Goal: Task Accomplishment & Management: Complete application form

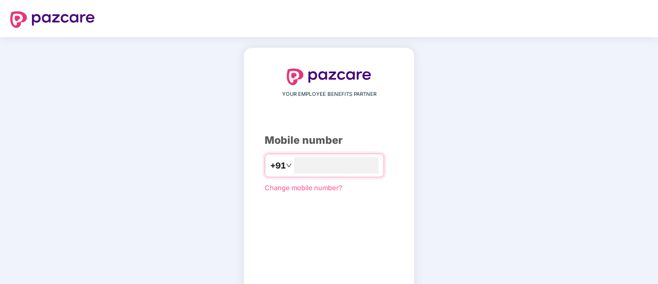
type input "*"
type input "**********"
click at [600, 121] on div "**********" at bounding box center [329, 189] width 658 height 305
click at [474, 149] on div "**********" at bounding box center [329, 189] width 658 height 304
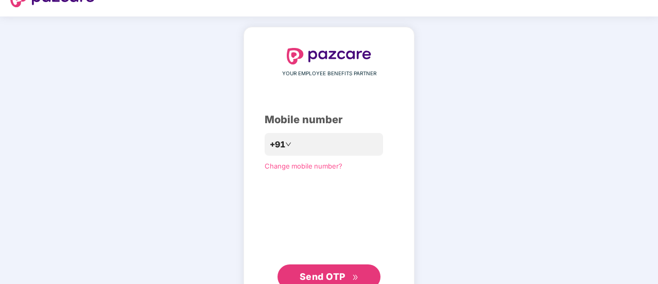
scroll to position [56, 0]
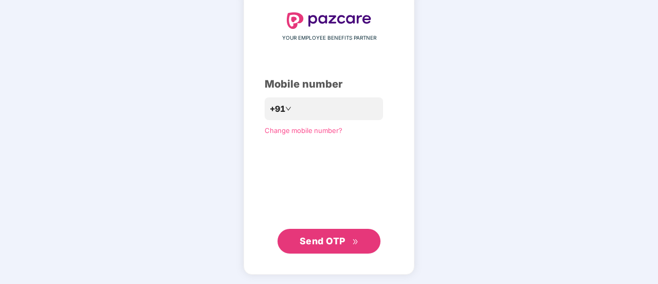
click at [331, 238] on span "Send OTP" at bounding box center [323, 240] width 46 height 11
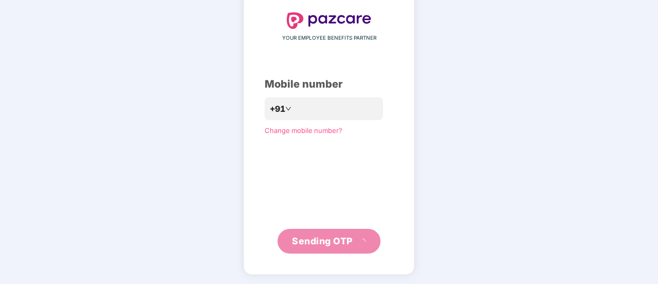
scroll to position [51, 0]
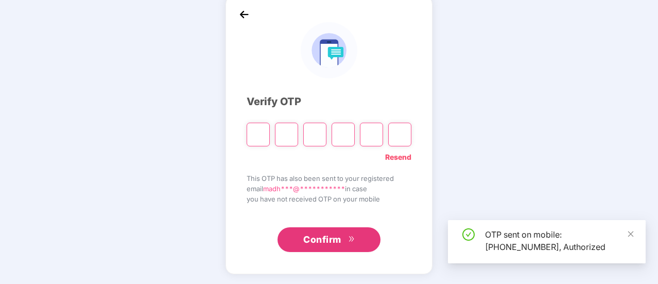
click at [260, 130] on input "Please enter verification code. Digit 1" at bounding box center [258, 135] width 23 height 24
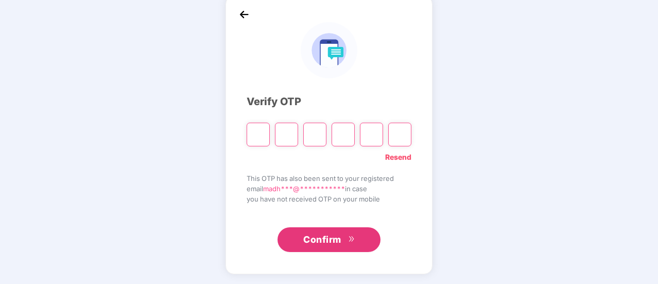
type input "*"
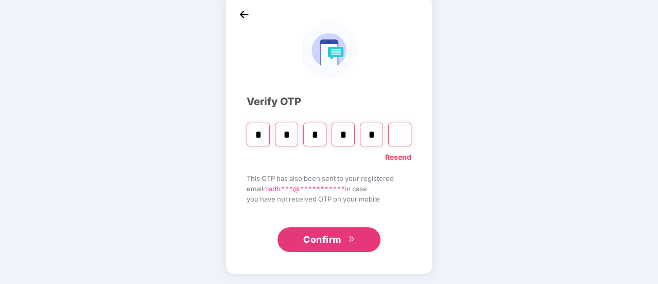
type input "*"
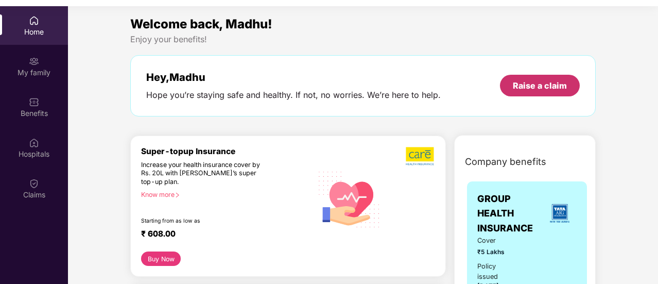
click at [551, 88] on div "Raise a claim" at bounding box center [540, 85] width 54 height 11
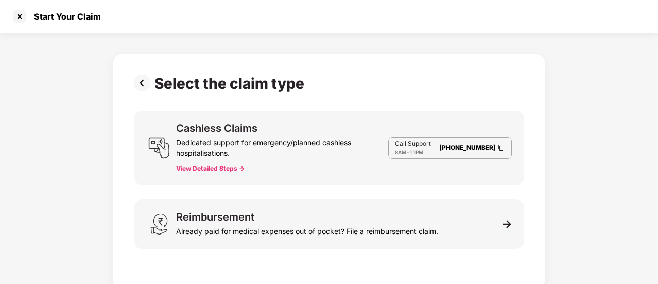
scroll to position [25, 0]
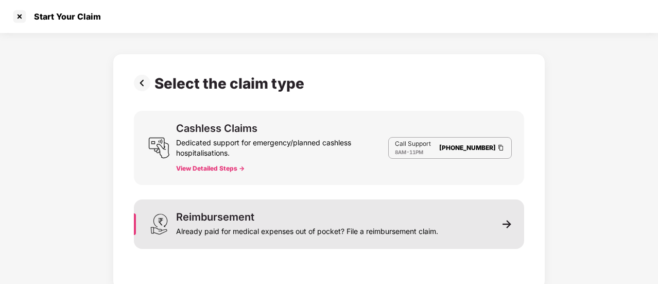
click at [503, 224] on img at bounding box center [506, 223] width 9 height 9
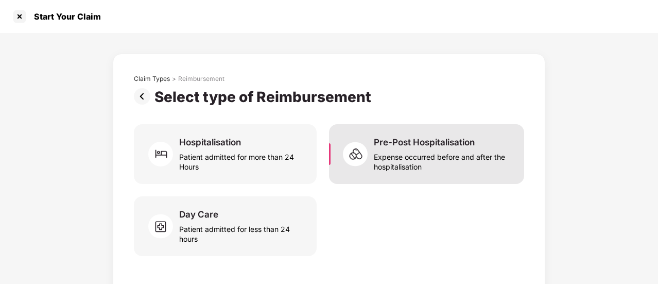
click at [395, 154] on div "Expense occurred before and after the hospitalisation" at bounding box center [443, 160] width 138 height 24
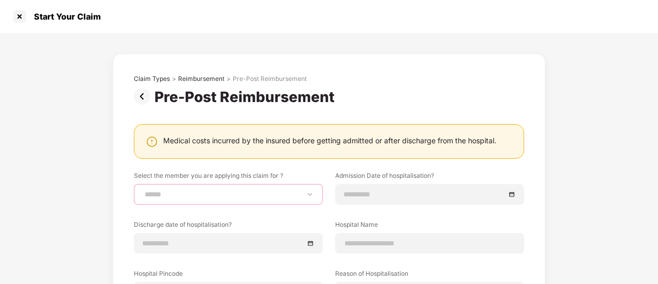
click at [310, 194] on select "**********" at bounding box center [228, 194] width 171 height 8
select select "**********"
click at [143, 190] on select "**********" at bounding box center [228, 194] width 171 height 8
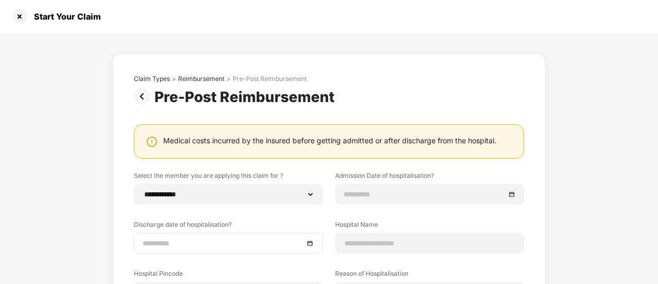
click at [309, 244] on div at bounding box center [228, 242] width 171 height 11
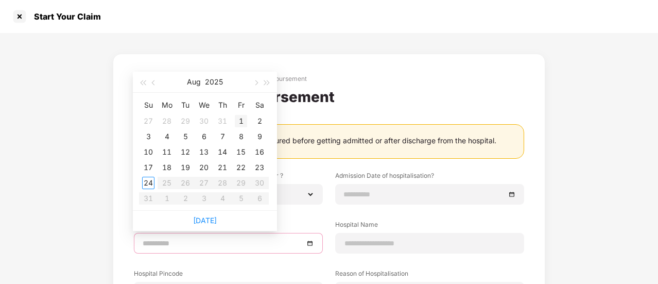
click at [239, 120] on div "1" at bounding box center [241, 121] width 12 height 12
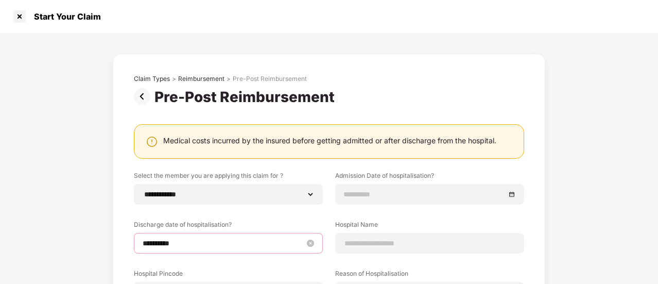
click at [160, 242] on input "**********" at bounding box center [223, 242] width 161 height 11
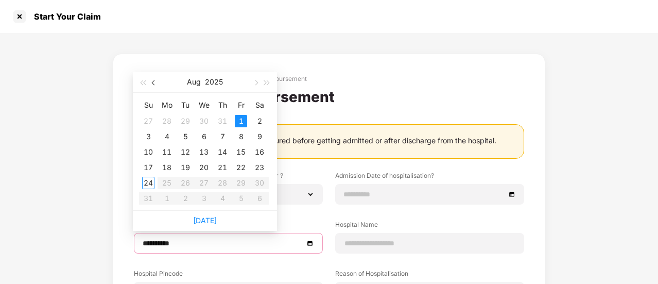
click at [153, 84] on span "button" at bounding box center [154, 82] width 5 height 5
click at [145, 83] on span "button" at bounding box center [142, 82] width 5 height 5
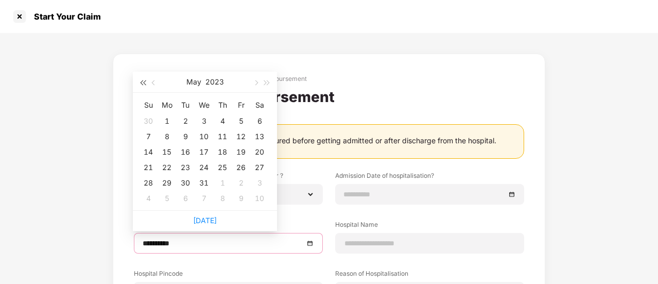
click at [145, 83] on span "button" at bounding box center [142, 82] width 5 height 5
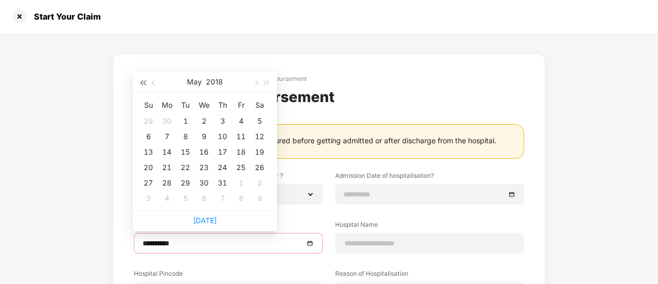
click at [145, 83] on span "button" at bounding box center [142, 82] width 5 height 5
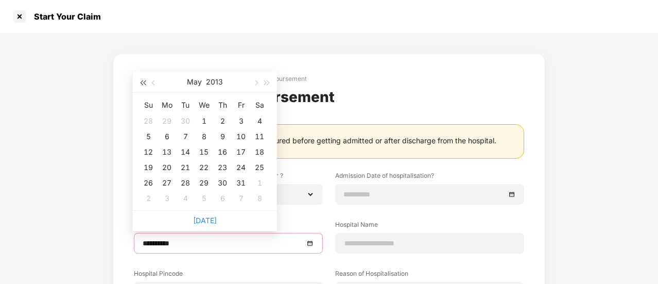
click at [145, 83] on span "button" at bounding box center [142, 82] width 5 height 5
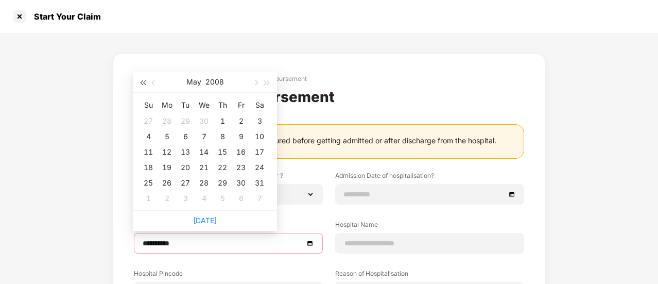
click at [145, 83] on span "button" at bounding box center [142, 82] width 5 height 5
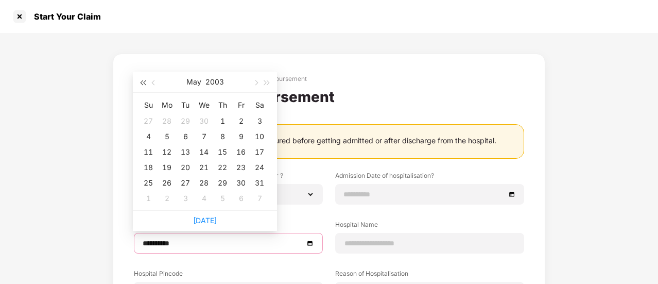
click at [145, 83] on span "button" at bounding box center [142, 82] width 5 height 5
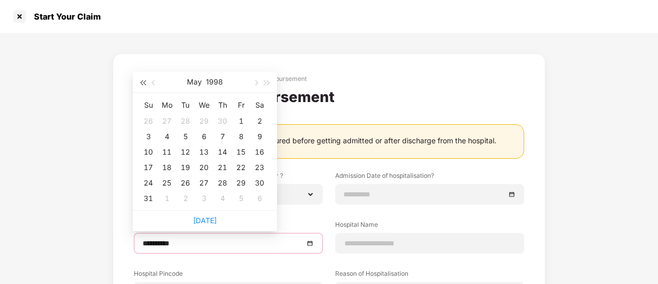
click at [145, 83] on span "button" at bounding box center [142, 82] width 5 height 5
click at [152, 83] on span "button" at bounding box center [154, 82] width 5 height 5
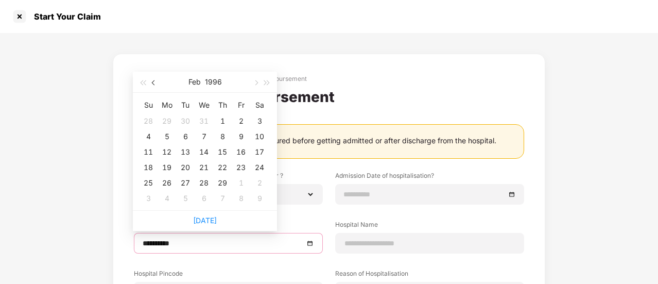
click at [152, 83] on span "button" at bounding box center [154, 82] width 5 height 5
type input "**********"
click at [166, 119] on div "1" at bounding box center [167, 121] width 12 height 12
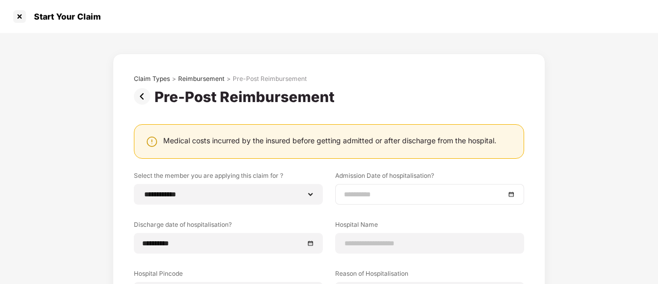
click at [510, 196] on div at bounding box center [429, 193] width 171 height 11
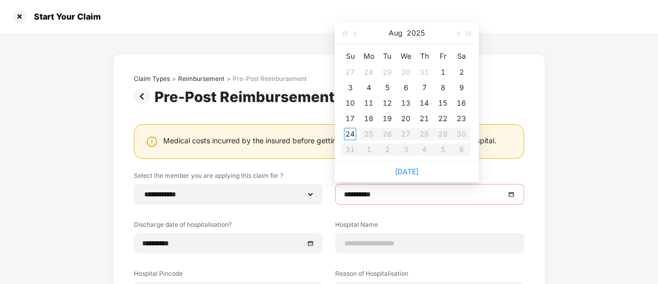
type input "**********"
click at [355, 34] on span "button" at bounding box center [356, 33] width 5 height 5
type input "**********"
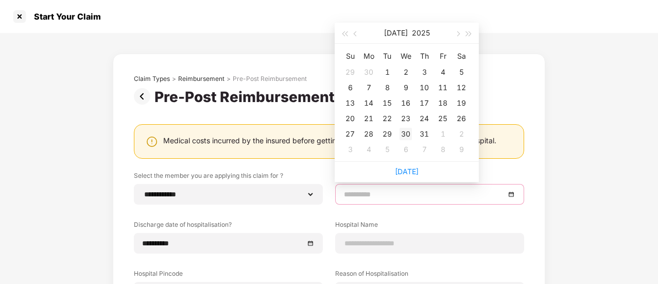
type input "**********"
click at [403, 134] on div "30" at bounding box center [405, 134] width 12 height 12
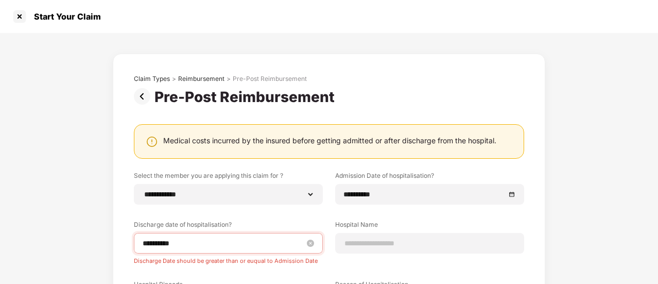
click at [238, 241] on input "**********" at bounding box center [223, 242] width 161 height 11
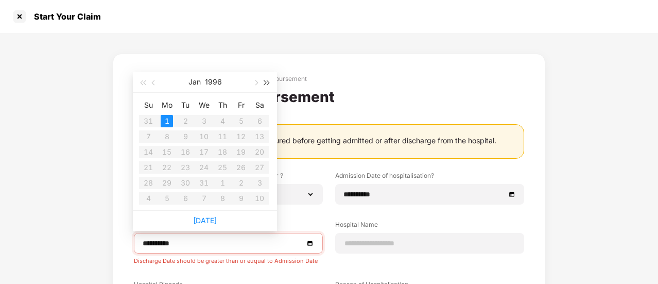
click at [267, 81] on span "button" at bounding box center [267, 82] width 5 height 5
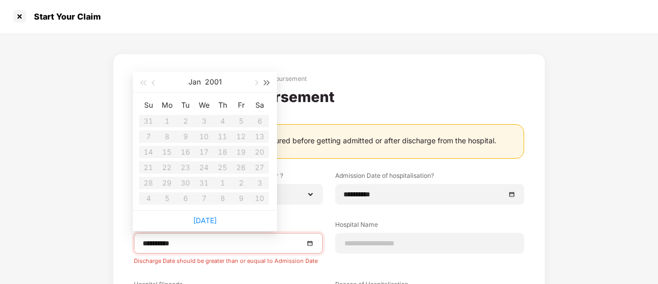
click at [267, 81] on span "button" at bounding box center [267, 82] width 5 height 5
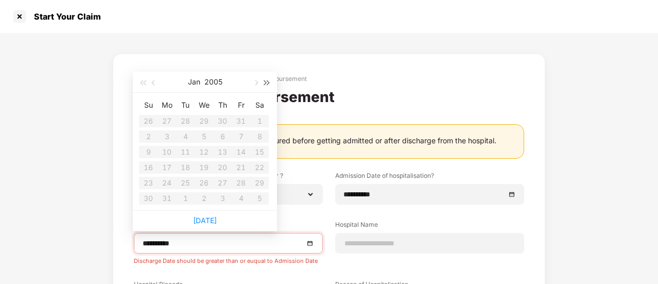
click at [267, 81] on span "button" at bounding box center [267, 82] width 5 height 5
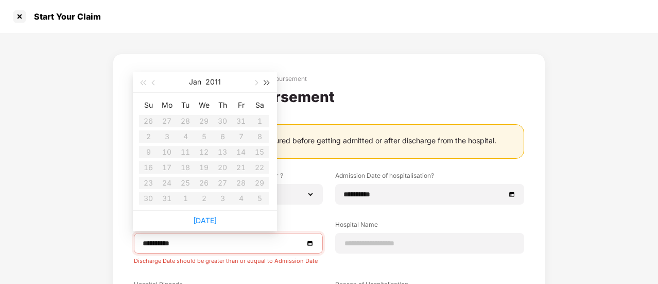
click at [267, 81] on span "button" at bounding box center [267, 82] width 5 height 5
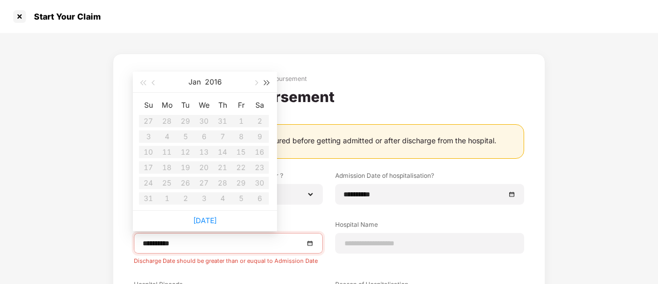
click at [267, 81] on span "button" at bounding box center [267, 82] width 5 height 5
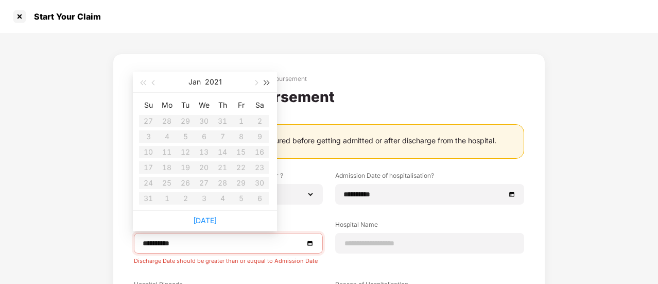
click at [267, 81] on span "button" at bounding box center [267, 82] width 5 height 5
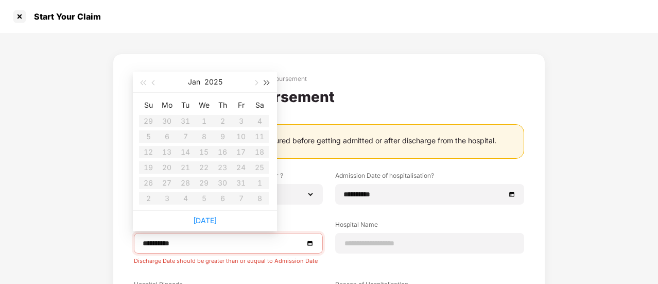
click at [267, 81] on span "button" at bounding box center [267, 82] width 5 height 5
click at [145, 83] on span "button" at bounding box center [142, 82] width 5 height 5
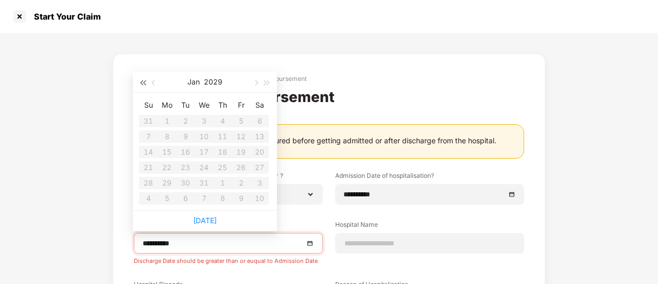
click at [145, 83] on span "button" at bounding box center [142, 82] width 5 height 5
click at [256, 82] on span "button" at bounding box center [255, 82] width 5 height 5
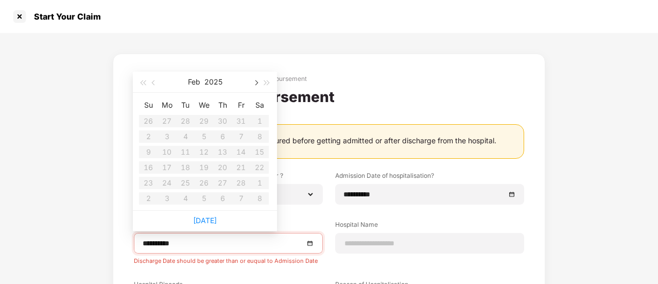
click at [256, 82] on span "button" at bounding box center [255, 82] width 5 height 5
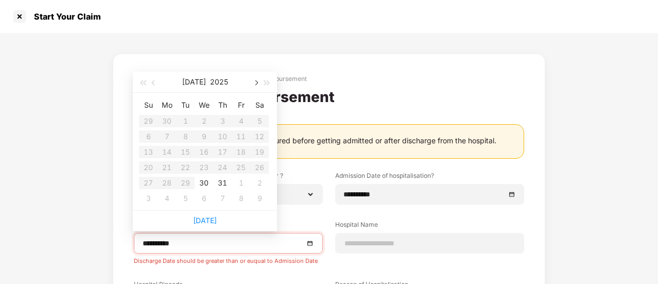
click at [256, 82] on span "button" at bounding box center [255, 82] width 5 height 5
click at [153, 81] on span "button" at bounding box center [154, 82] width 5 height 5
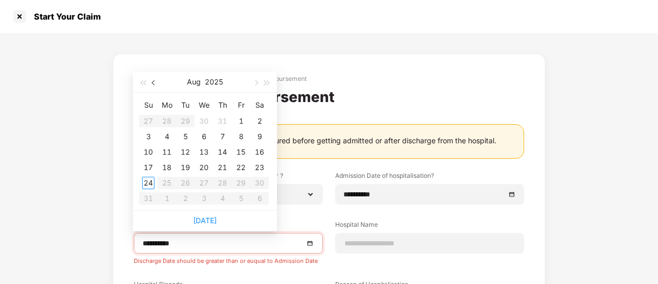
click at [153, 81] on span "button" at bounding box center [154, 82] width 5 height 5
click at [256, 83] on span "button" at bounding box center [255, 82] width 5 height 5
type input "**********"
click at [261, 118] on div "2" at bounding box center [259, 121] width 12 height 12
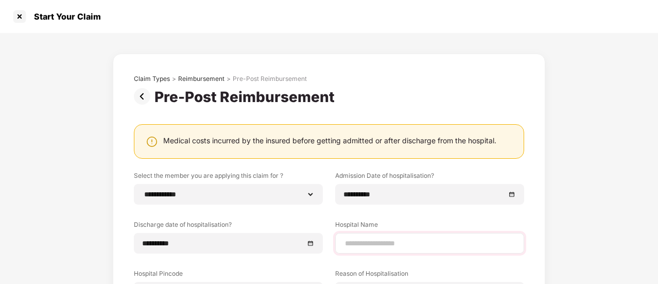
click at [379, 235] on div at bounding box center [429, 243] width 189 height 21
click at [371, 243] on input at bounding box center [429, 243] width 171 height 11
type input "**********"
click at [571, 206] on div "**********" at bounding box center [329, 250] width 658 height 434
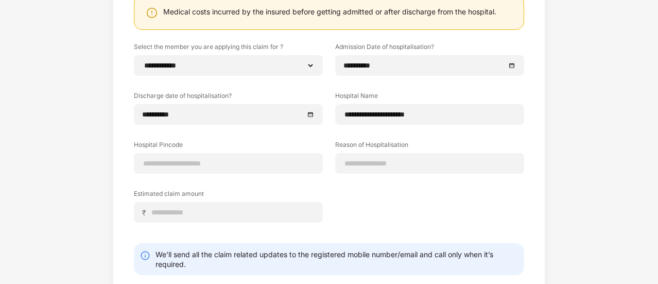
scroll to position [144, 0]
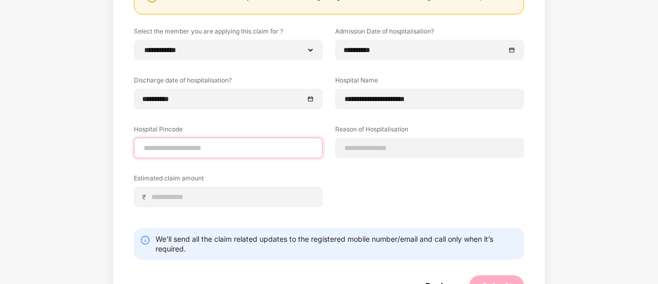
click at [206, 145] on input at bounding box center [228, 148] width 171 height 11
type input "******"
select select "*****"
select select "*********"
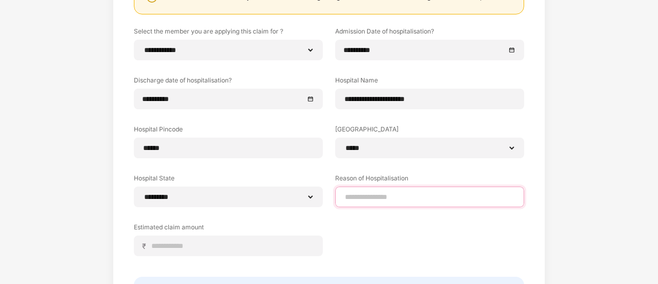
click at [412, 198] on input at bounding box center [429, 197] width 171 height 11
type input "**********"
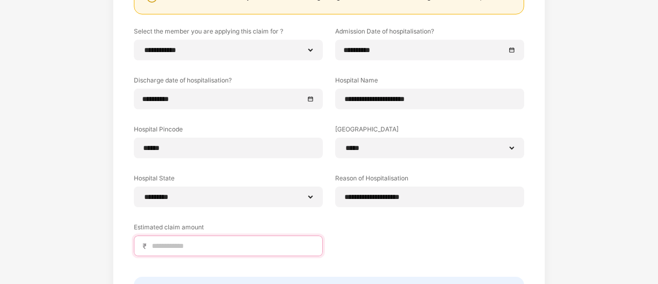
click at [259, 246] on input at bounding box center [232, 245] width 163 height 11
type input "********"
click at [578, 227] on div "**********" at bounding box center [329, 130] width 658 height 483
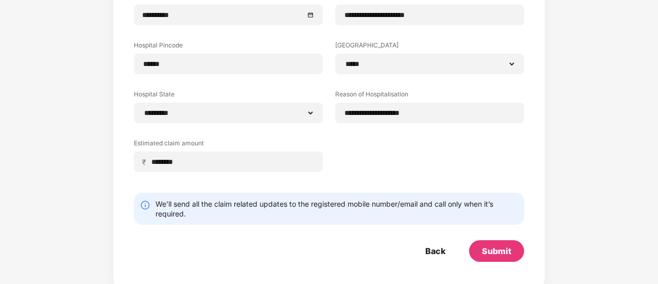
scroll to position [231, 0]
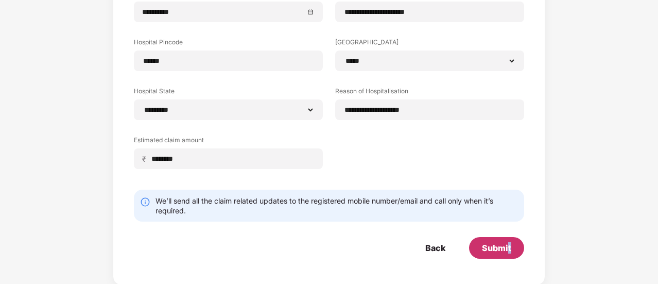
click at [510, 247] on div "Submit" at bounding box center [496, 247] width 29 height 11
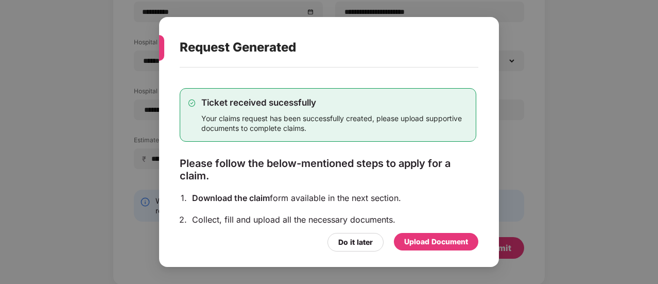
click at [435, 237] on div "Upload Document" at bounding box center [436, 241] width 64 height 11
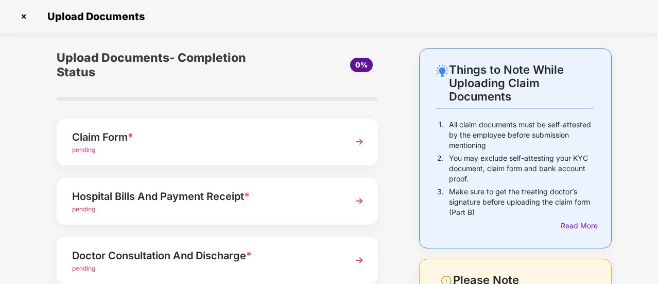
click at [655, 101] on div "Things to Note While Uploading Claim Documents 1. All claim documents must be s…" at bounding box center [329, 258] width 658 height 421
click at [631, 167] on div "Things to Note While Uploading Claim Documents 1. All claim documents must be s…" at bounding box center [329, 258] width 658 height 421
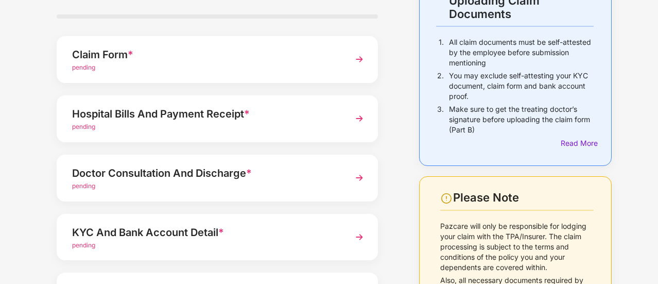
scroll to position [62, 0]
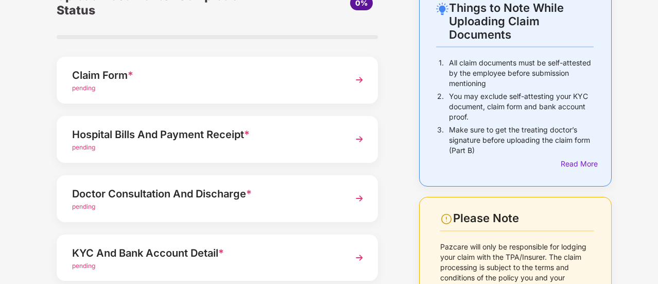
click at [360, 136] on img at bounding box center [359, 139] width 19 height 19
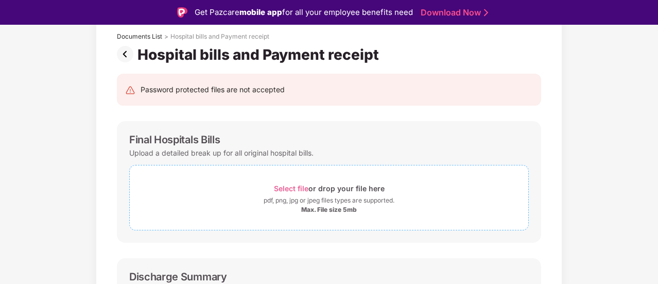
click at [289, 186] on span "Select file" at bounding box center [291, 188] width 34 height 9
click at [301, 186] on span "Select file" at bounding box center [291, 188] width 34 height 9
click at [293, 187] on span "Select file" at bounding box center [291, 188] width 34 height 9
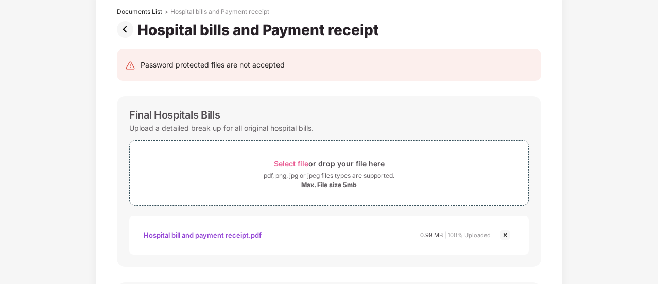
click at [125, 29] on img at bounding box center [127, 29] width 21 height 16
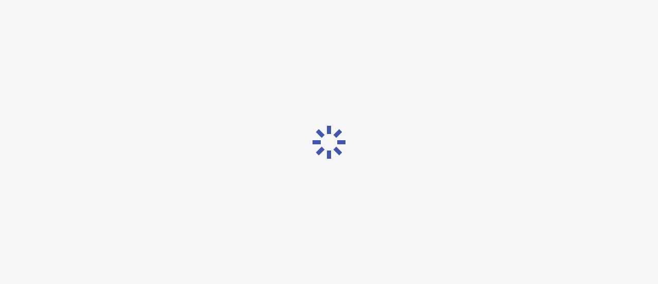
scroll to position [0, 0]
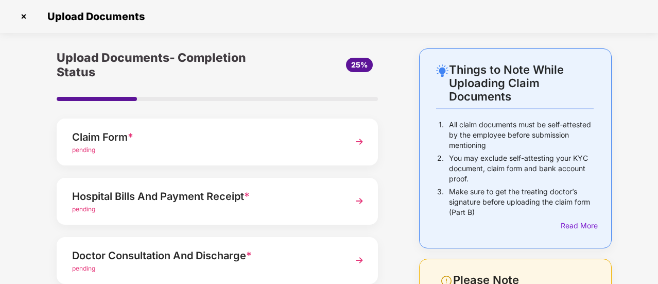
click at [356, 201] on img at bounding box center [359, 201] width 19 height 19
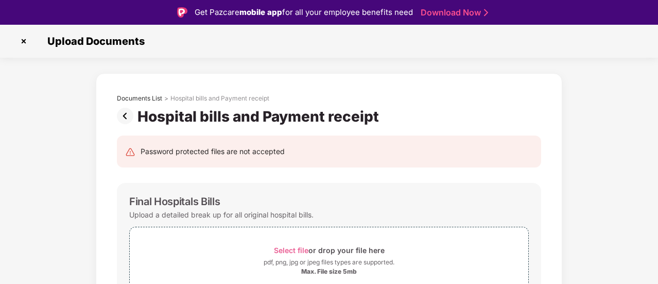
scroll to position [25, 0]
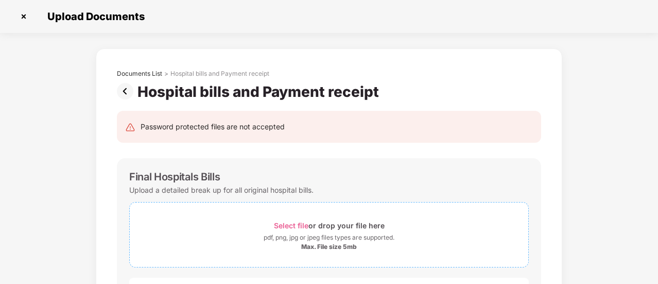
click at [286, 226] on span "Select file" at bounding box center [291, 225] width 34 height 9
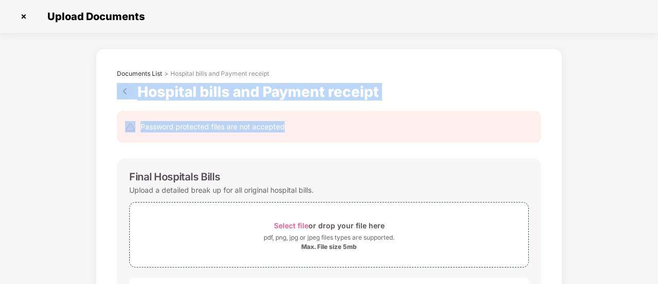
drag, startPoint x: 656, startPoint y: 52, endPoint x: 658, endPoint y: 118, distance: 66.5
click at [657, 118] on html "Get Pazcare mobile app for all your employee benefits need Download Now Upload …" at bounding box center [329, 117] width 658 height 284
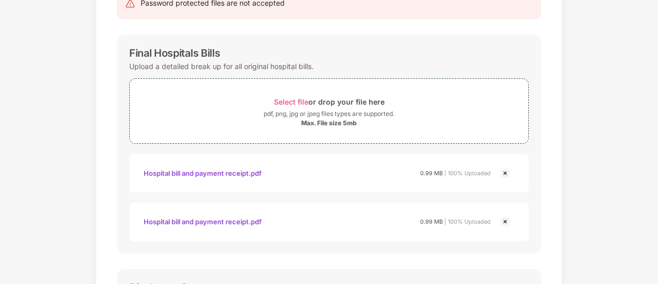
scroll to position [144, 0]
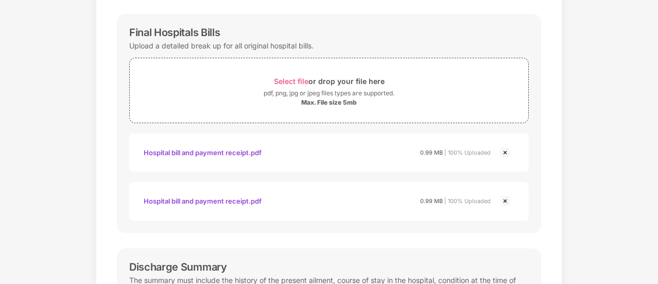
click at [507, 202] on img at bounding box center [505, 201] width 12 height 12
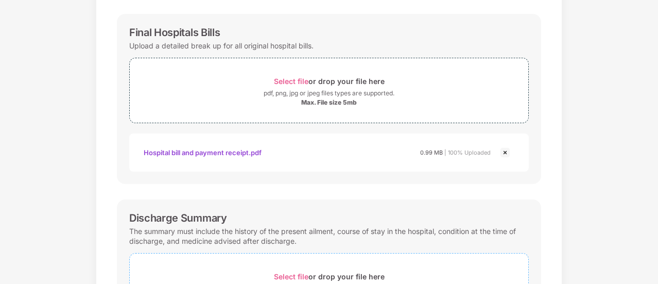
click at [307, 273] on span "Select file" at bounding box center [291, 276] width 34 height 9
click at [619, 171] on div "Documents List > Hospital bills and Payment receipt Hospital bills and Payment …" at bounding box center [329, 241] width 658 height 674
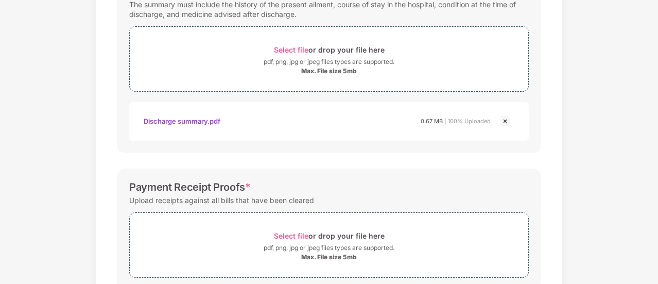
scroll to position [391, 0]
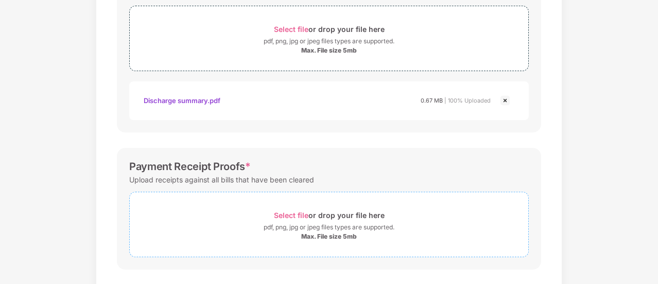
click at [284, 214] on span "Select file" at bounding box center [291, 215] width 34 height 9
drag, startPoint x: 656, startPoint y: 113, endPoint x: 658, endPoint y: 169, distance: 56.7
click at [657, 169] on html "Get Pazcare mobile app for all your employee benefits need Download Now Upload …" at bounding box center [329, 117] width 658 height 284
click at [625, 173] on div "Documents List > Hospital bills and Payment receipt Hospital bills and Payment …" at bounding box center [329, 190] width 658 height 1066
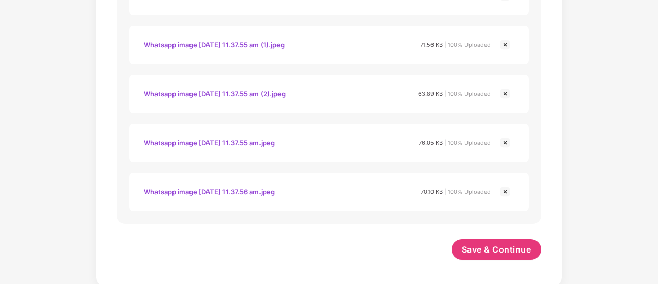
scroll to position [829, 0]
click at [495, 248] on span "Save & Continue" at bounding box center [496, 248] width 69 height 11
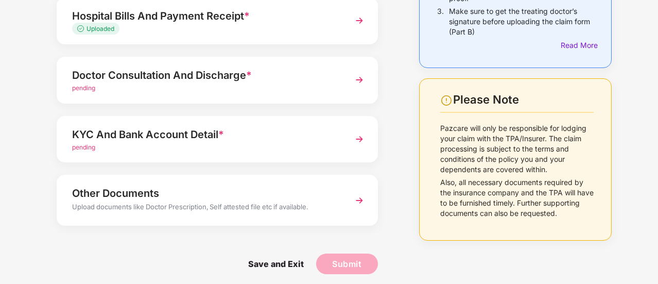
scroll to position [180, 0]
click at [359, 79] on img at bounding box center [359, 80] width 19 height 19
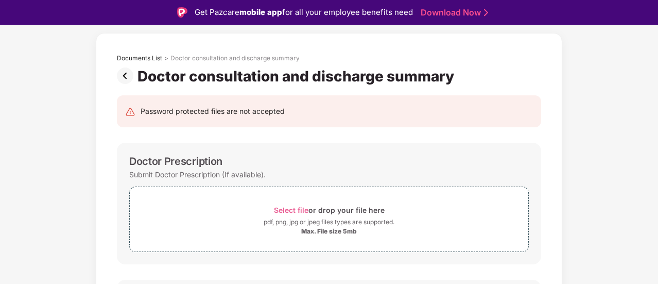
scroll to position [0, 0]
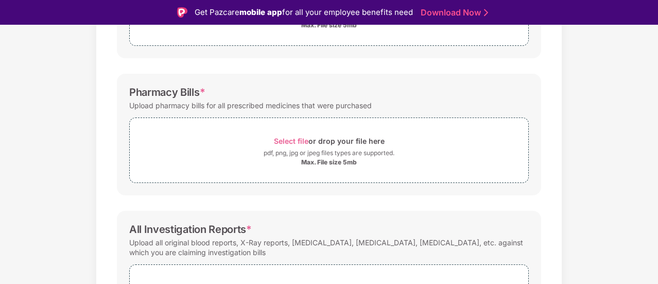
scroll to position [340, 0]
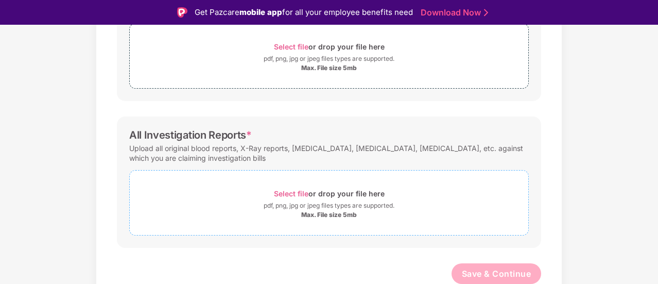
click at [297, 190] on span "Select file" at bounding box center [291, 193] width 34 height 9
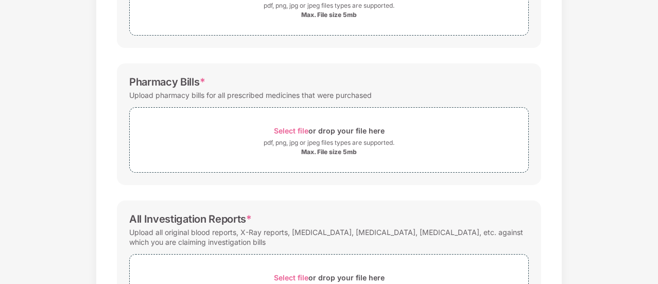
scroll to position [238, 0]
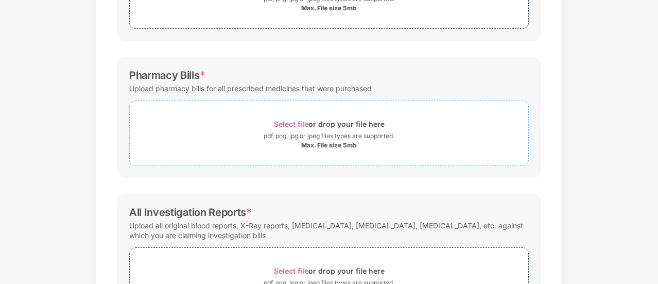
click at [295, 120] on span "Select file" at bounding box center [291, 123] width 34 height 9
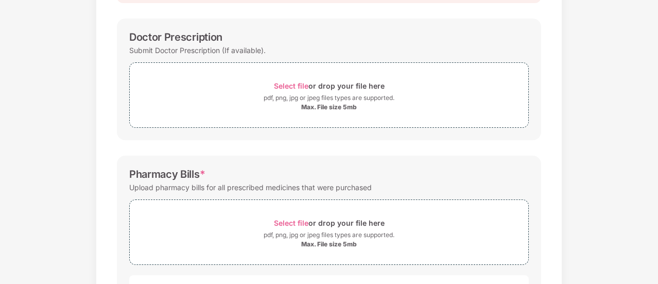
scroll to position [135, 0]
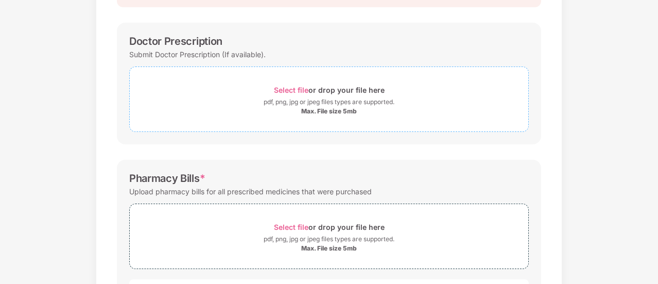
click at [299, 89] on span "Select file" at bounding box center [291, 89] width 34 height 9
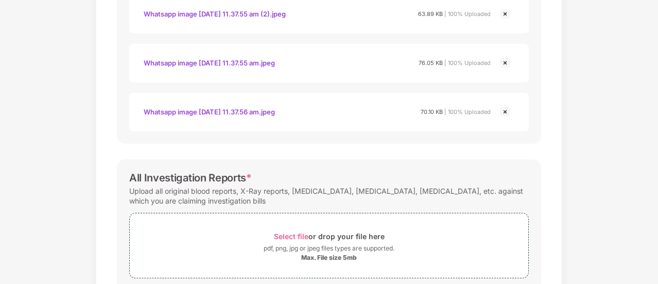
scroll to position [650, 0]
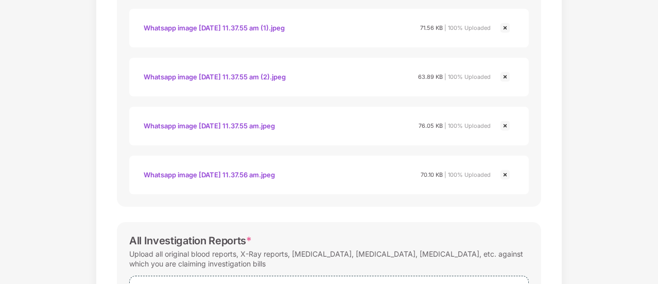
click at [506, 171] on img at bounding box center [505, 174] width 12 height 12
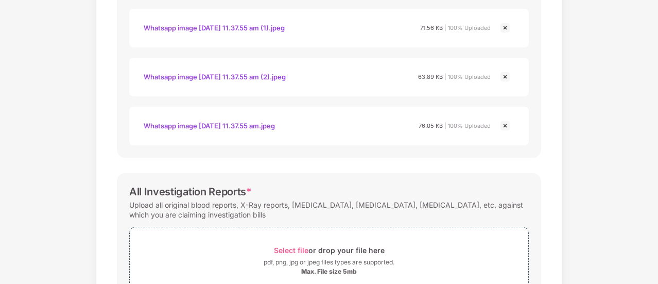
click at [503, 123] on img at bounding box center [505, 125] width 12 height 12
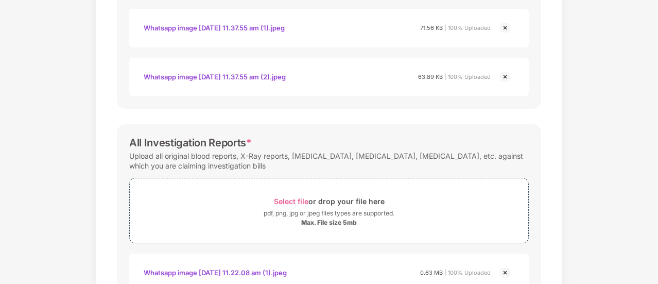
click at [505, 75] on img at bounding box center [505, 77] width 12 height 12
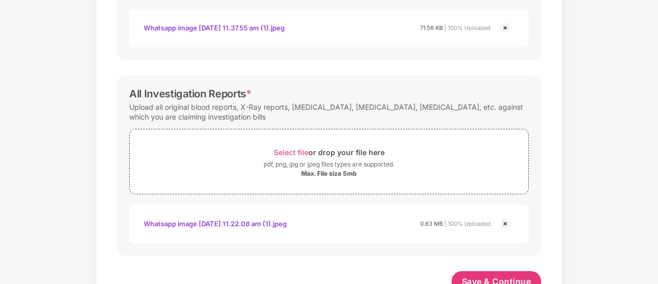
click at [505, 26] on img at bounding box center [505, 28] width 12 height 12
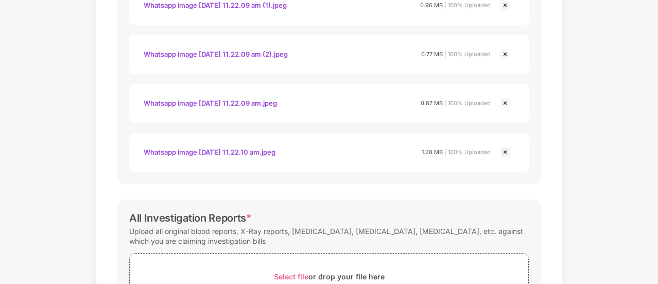
scroll to position [428, 0]
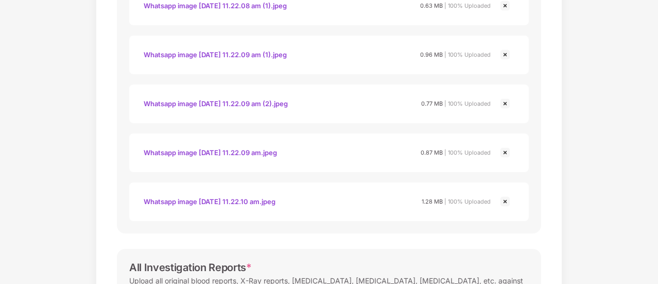
click at [506, 202] on img at bounding box center [505, 201] width 12 height 12
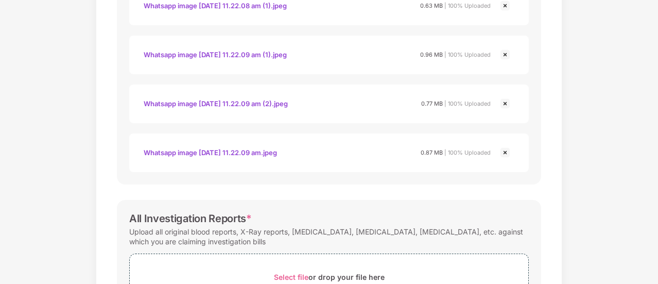
drag, startPoint x: 505, startPoint y: 153, endPoint x: 508, endPoint y: 136, distance: 16.8
click at [505, 153] on img at bounding box center [505, 152] width 12 height 12
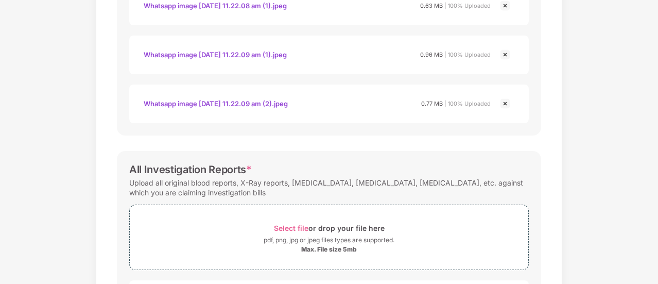
click at [507, 99] on img at bounding box center [505, 103] width 12 height 12
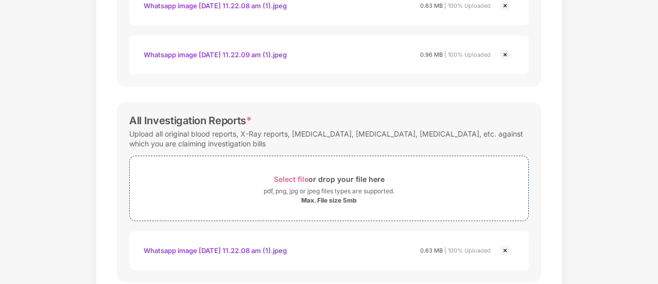
click at [503, 54] on img at bounding box center [505, 54] width 12 height 12
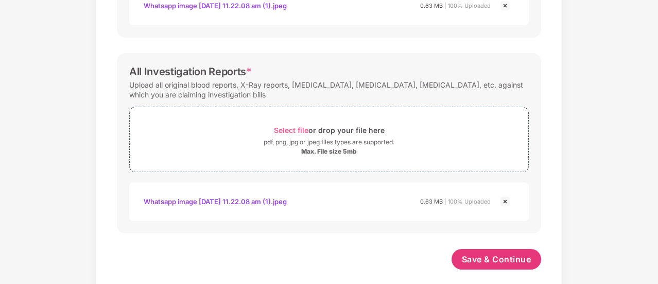
click at [505, 4] on img at bounding box center [505, 5] width 12 height 12
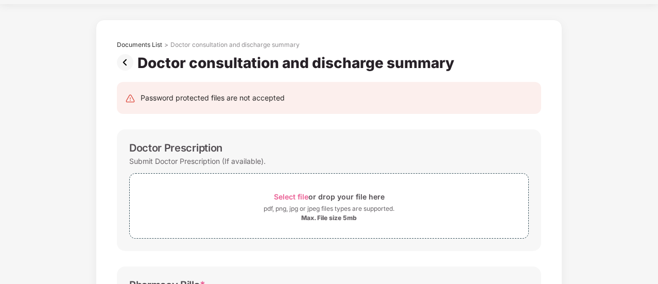
scroll to position [0, 0]
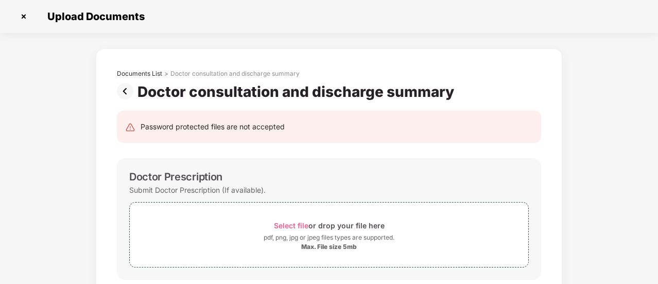
click at [128, 90] on img at bounding box center [127, 91] width 21 height 16
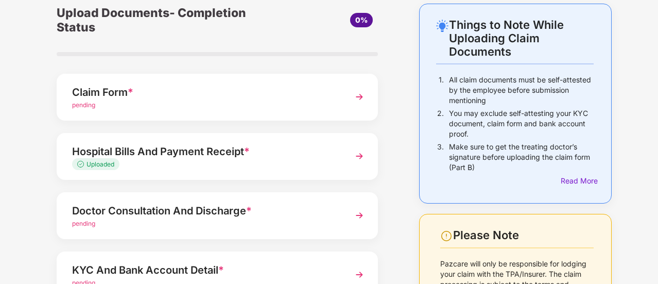
scroll to position [103, 0]
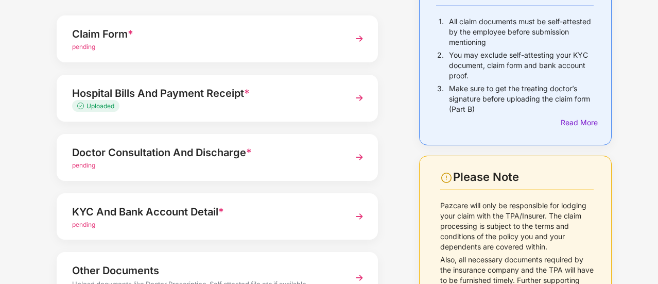
click at [360, 96] on img at bounding box center [359, 98] width 19 height 19
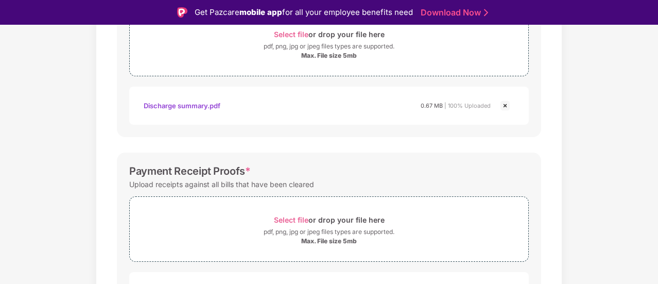
scroll to position [360, 0]
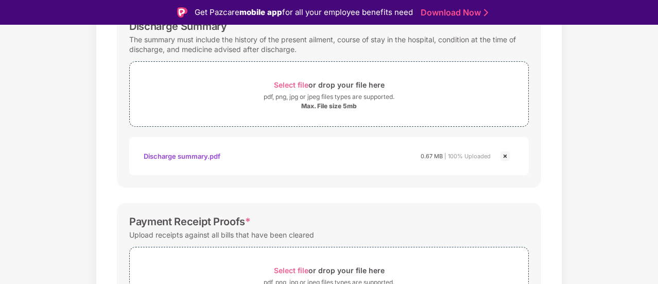
click at [506, 153] on img at bounding box center [505, 156] width 12 height 12
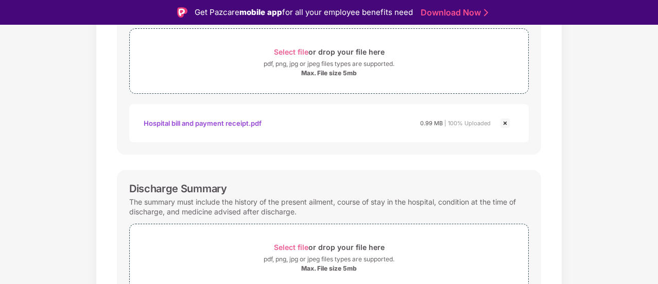
scroll to position [154, 0]
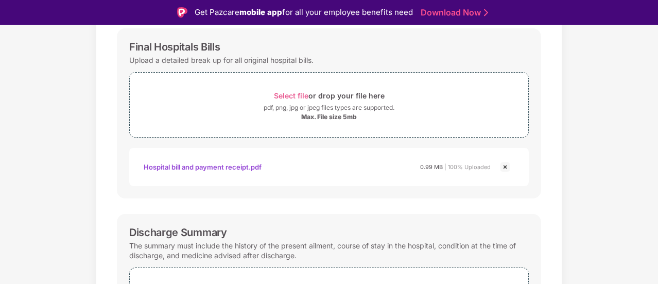
click at [506, 163] on img at bounding box center [505, 167] width 12 height 12
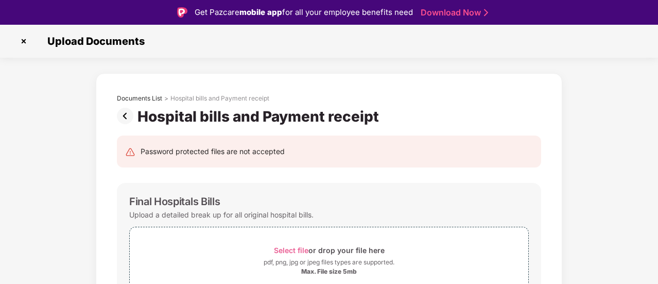
scroll to position [103, 0]
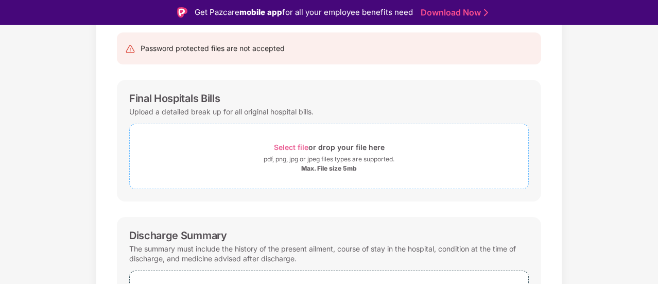
click at [293, 144] on span "Select file" at bounding box center [291, 147] width 34 height 9
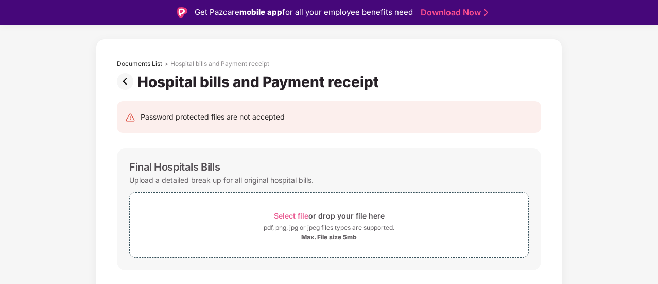
scroll to position [0, 0]
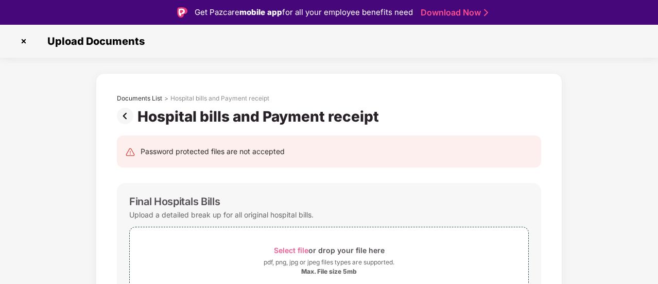
click at [25, 39] on img at bounding box center [23, 41] width 16 height 16
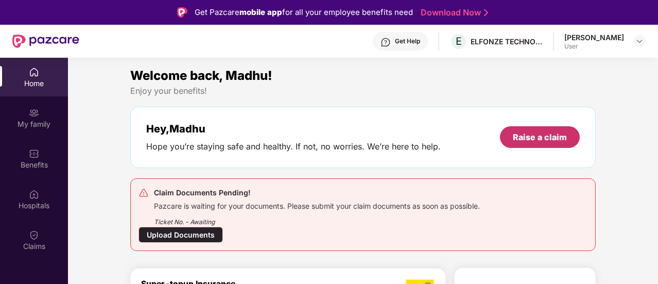
click at [554, 130] on div "Raise a claim" at bounding box center [540, 137] width 80 height 22
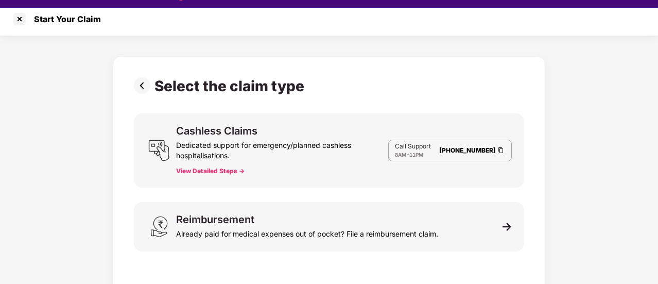
scroll to position [25, 0]
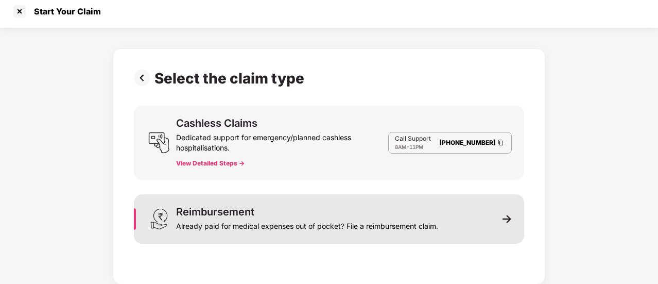
click at [505, 217] on img at bounding box center [506, 218] width 9 height 9
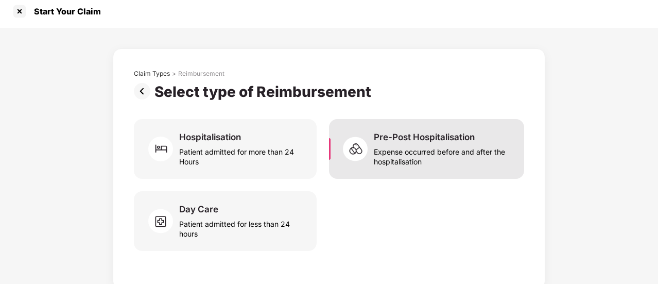
click at [422, 137] on div "Pre-Post Hospitalisation" at bounding box center [424, 136] width 101 height 11
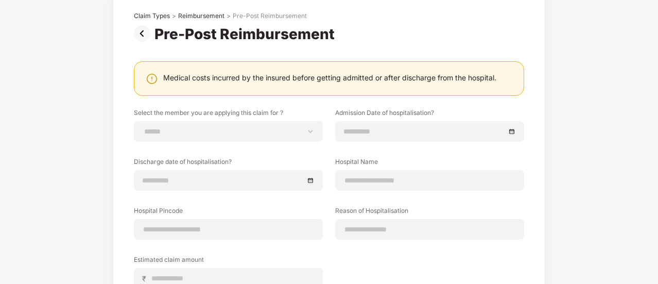
scroll to position [57, 0]
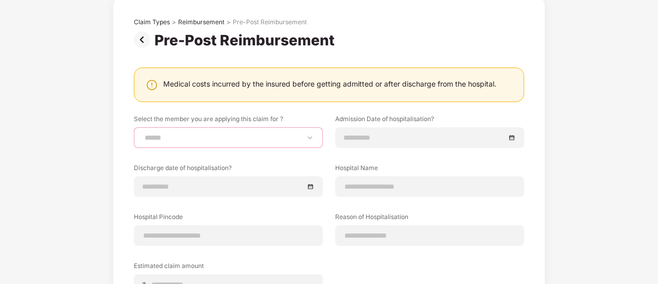
click at [252, 140] on select "**********" at bounding box center [228, 137] width 171 height 8
select select "**********"
click at [143, 133] on select "**********" at bounding box center [228, 137] width 171 height 8
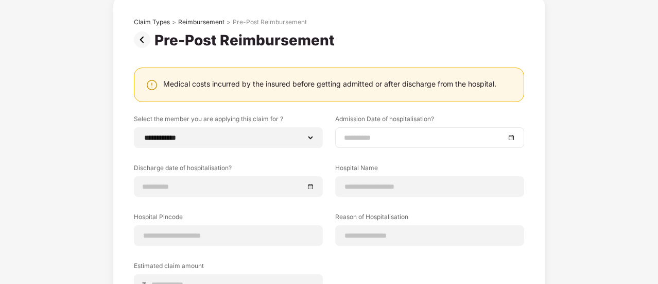
click at [512, 136] on div at bounding box center [429, 137] width 171 height 11
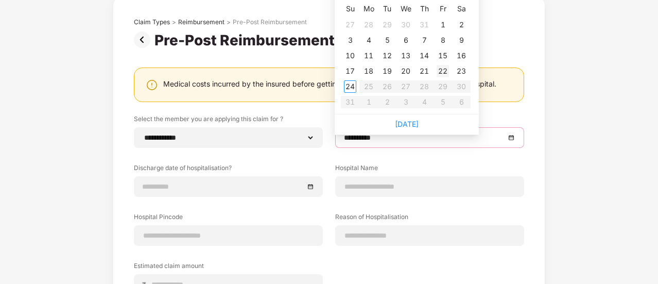
type input "**********"
click at [406, 25] on div "30" at bounding box center [405, 25] width 12 height 12
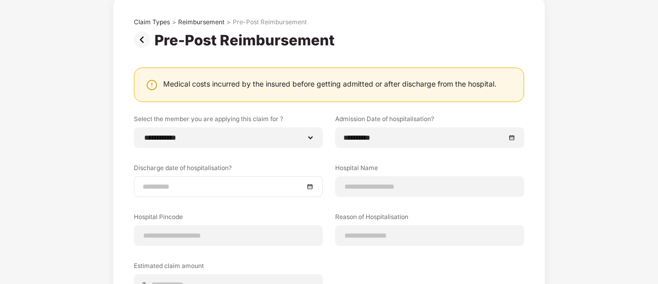
click at [310, 185] on div at bounding box center [228, 186] width 171 height 11
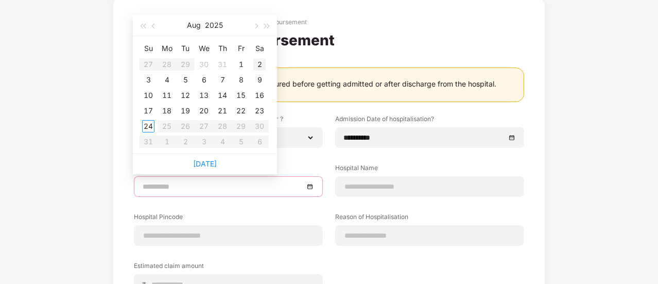
type input "**********"
click at [262, 61] on div "2" at bounding box center [259, 64] width 12 height 12
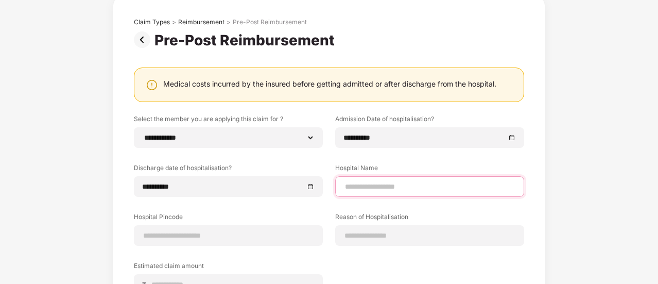
click at [426, 187] on input at bounding box center [429, 186] width 171 height 11
type input "**********"
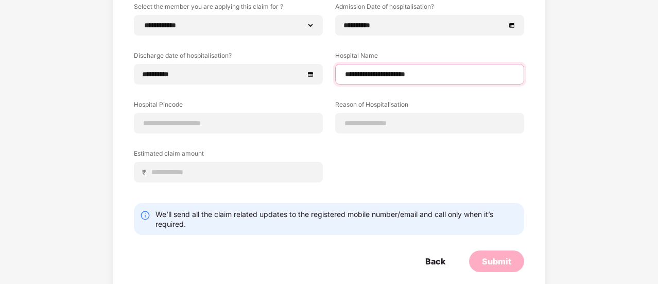
scroll to position [182, 0]
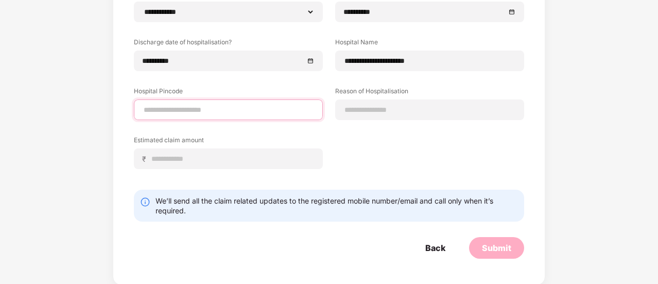
click at [228, 114] on input at bounding box center [228, 110] width 171 height 11
type input "******"
select select "*****"
select select "*********"
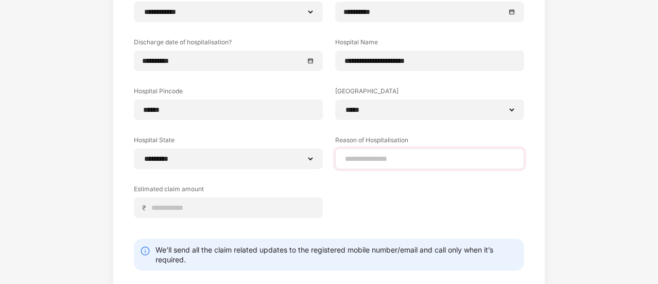
click at [419, 152] on div at bounding box center [429, 158] width 189 height 21
click at [414, 160] on input at bounding box center [429, 158] width 171 height 11
type input "**********"
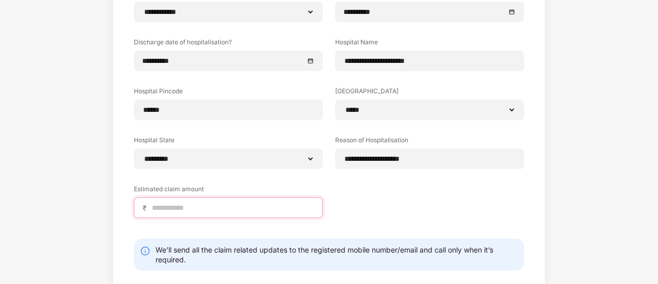
click at [246, 202] on input at bounding box center [232, 207] width 163 height 11
type input "********"
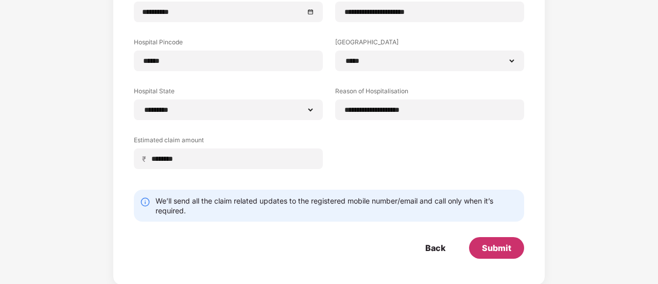
click at [508, 251] on div "Submit" at bounding box center [496, 247] width 29 height 11
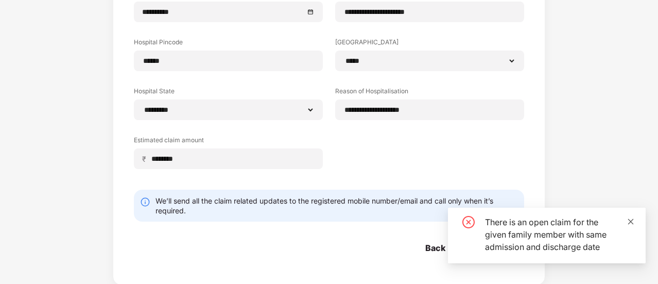
click at [631, 222] on icon "close" at bounding box center [631, 221] width 6 height 6
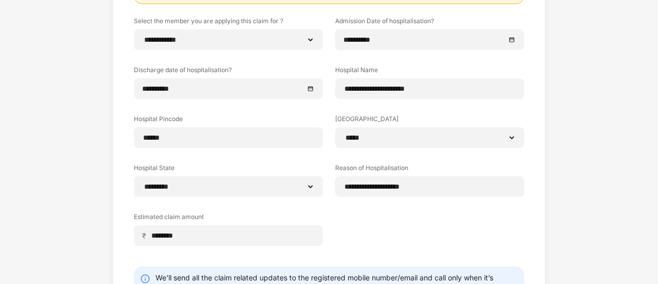
scroll to position [103, 0]
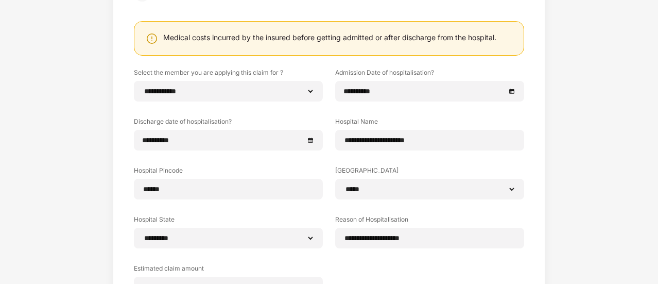
click at [358, 42] on div "Medical costs incurred by the insured before getting admitted or after discharg…" at bounding box center [330, 38] width 368 height 12
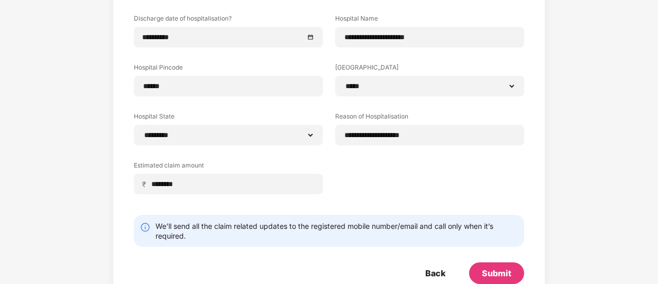
scroll to position [231, 0]
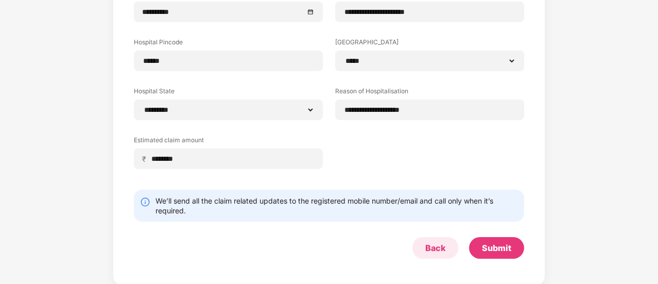
click at [441, 244] on div "Back" at bounding box center [435, 247] width 20 height 11
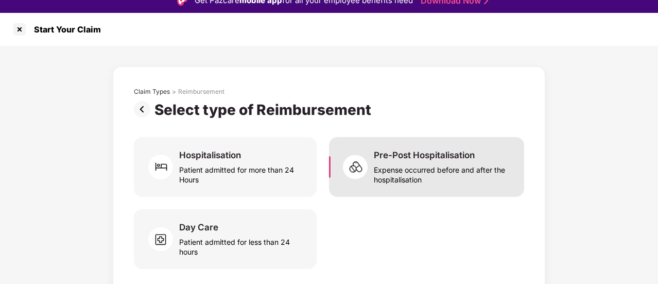
scroll to position [0, 0]
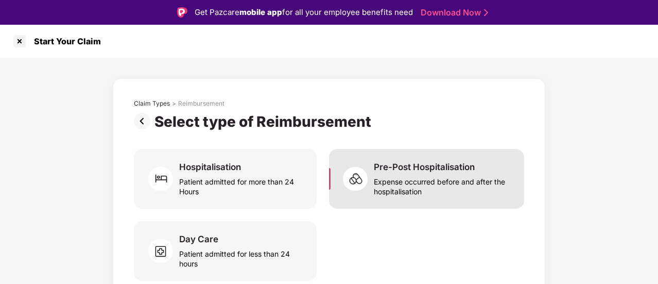
click at [424, 169] on div "Pre-Post Hospitalisation" at bounding box center [424, 166] width 101 height 11
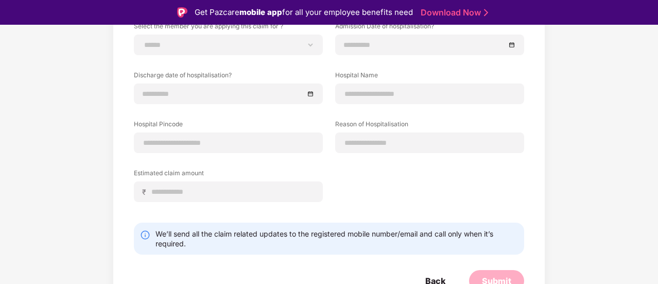
scroll to position [182, 0]
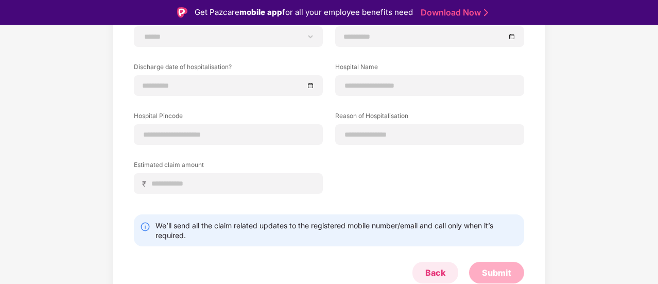
click at [432, 272] on div "Back" at bounding box center [435, 272] width 20 height 11
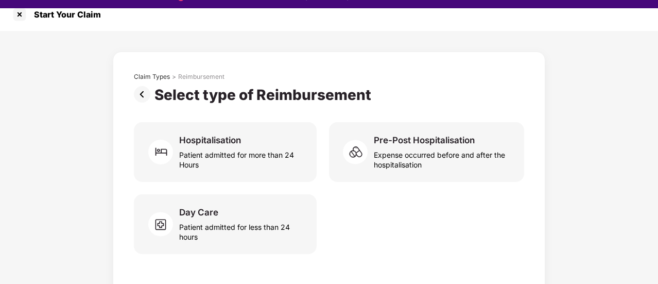
scroll to position [25, 0]
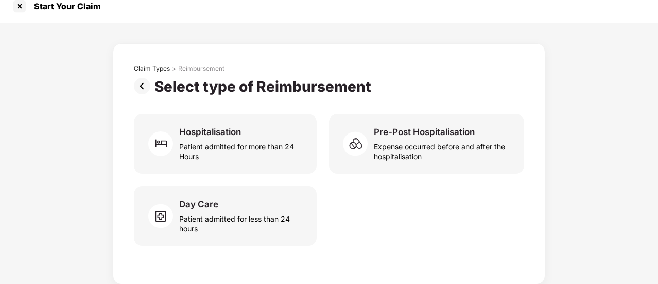
click at [210, 87] on div "Select type of Reimbursement" at bounding box center [264, 87] width 221 height 18
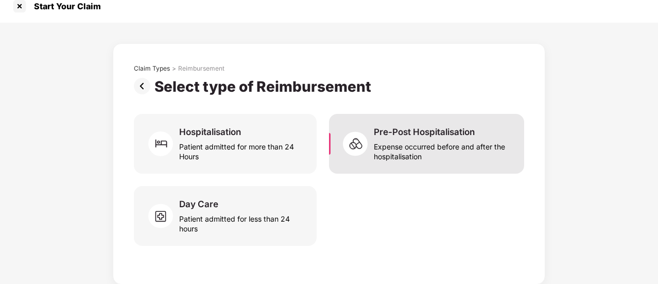
click at [434, 132] on div "Pre-Post Hospitalisation" at bounding box center [424, 131] width 101 height 11
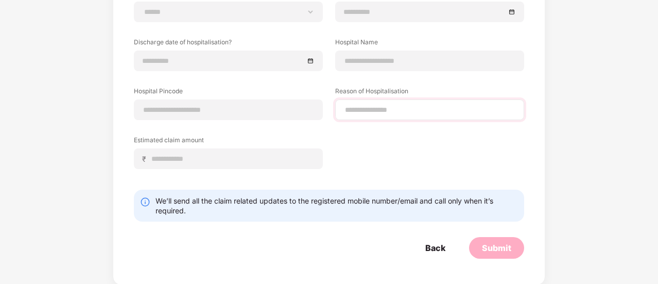
scroll to position [0, 0]
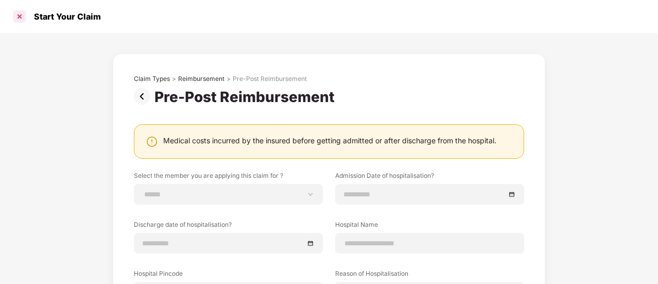
click at [21, 15] on div at bounding box center [19, 16] width 16 height 16
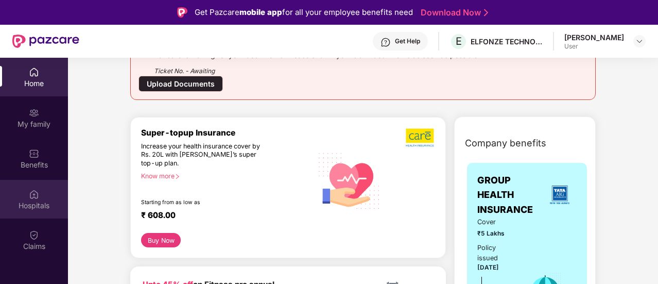
scroll to position [206, 0]
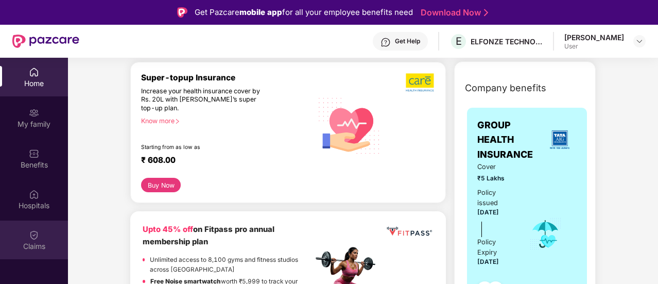
click at [34, 235] on img at bounding box center [34, 235] width 10 height 10
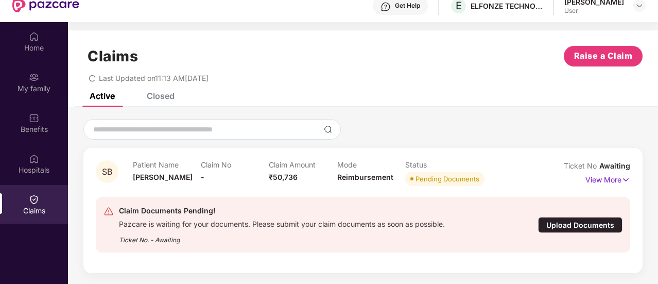
scroll to position [51, 0]
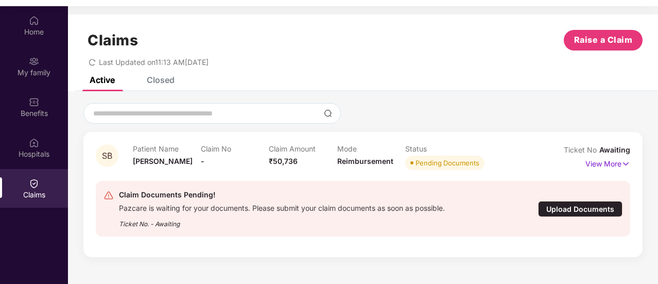
click at [594, 210] on div "Upload Documents" at bounding box center [580, 209] width 84 height 16
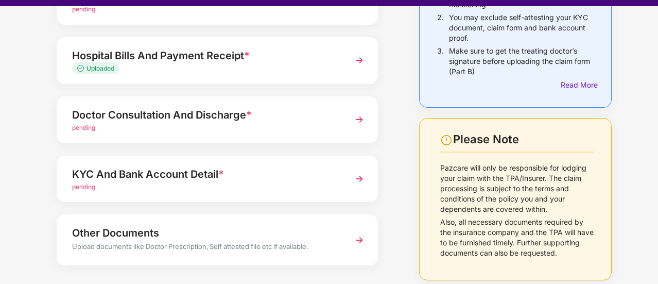
scroll to position [82, 0]
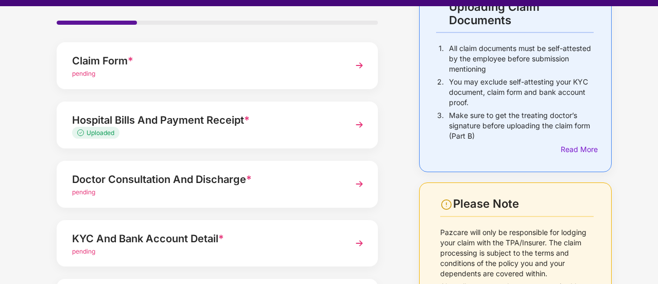
click at [277, 120] on div "Hospital Bills And Payment Receipt *" at bounding box center [205, 120] width 266 height 16
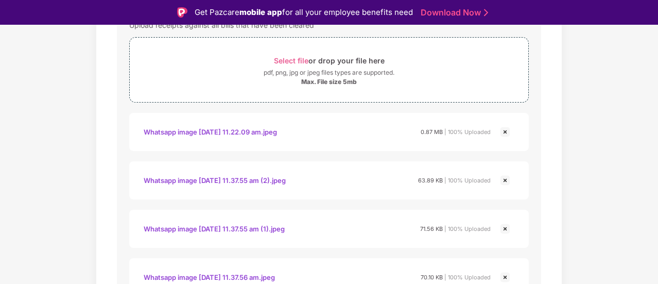
scroll to position [470, 0]
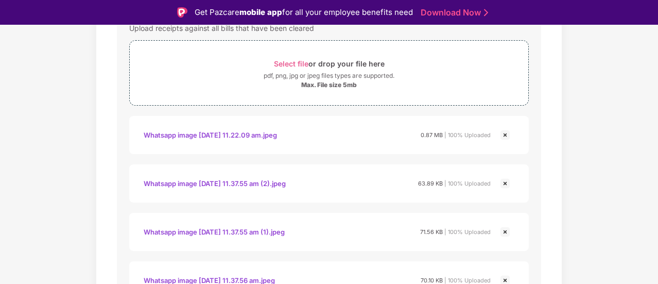
click at [503, 132] on img at bounding box center [505, 135] width 12 height 12
click at [505, 132] on img at bounding box center [505, 135] width 12 height 12
click at [506, 132] on img at bounding box center [505, 135] width 12 height 12
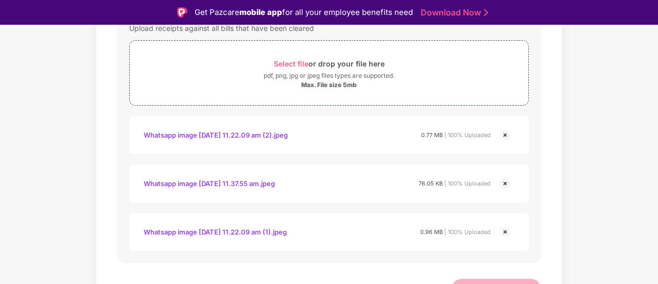
click at [506, 132] on img at bounding box center [505, 135] width 12 height 12
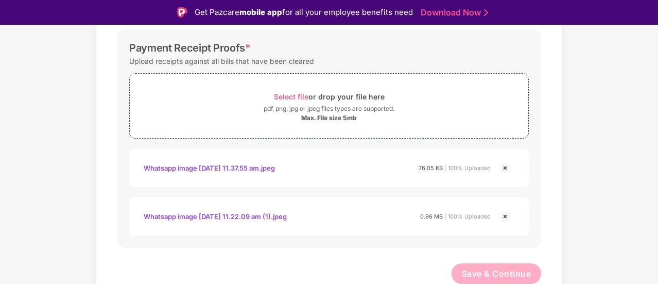
click at [505, 166] on img at bounding box center [505, 168] width 12 height 12
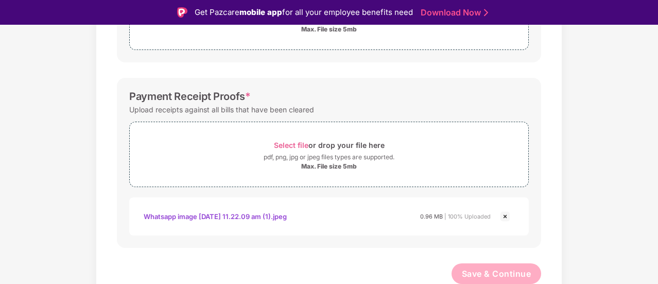
click at [507, 213] on img at bounding box center [505, 216] width 12 height 12
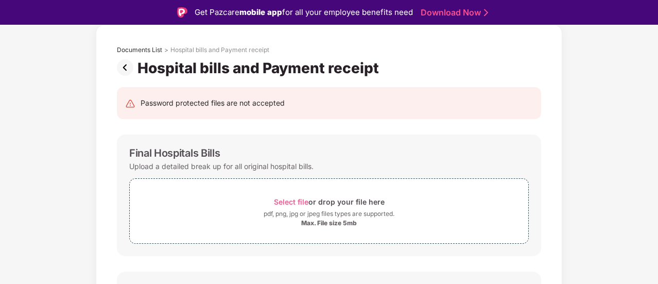
scroll to position [154, 0]
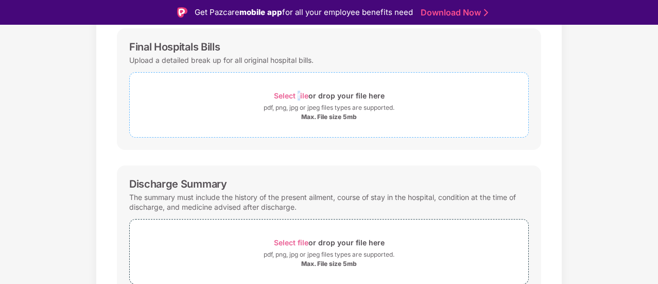
click at [299, 94] on span "Select file" at bounding box center [291, 95] width 34 height 9
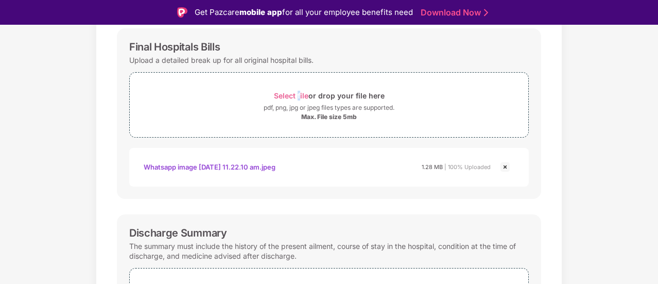
click at [506, 166] on img at bounding box center [505, 167] width 12 height 12
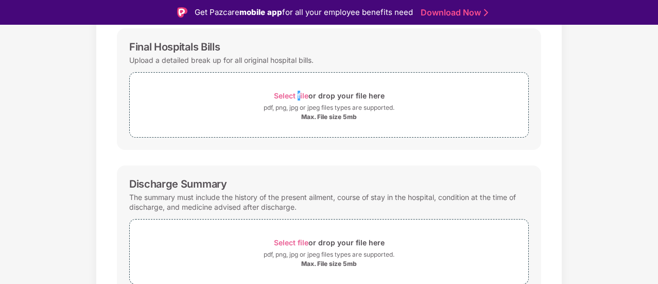
scroll to position [206, 0]
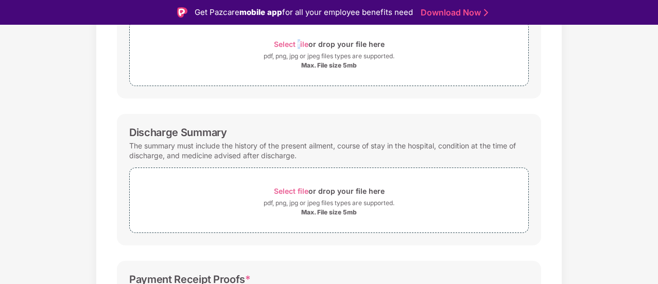
click at [610, 123] on div "Documents List > Hospital bills and Payment receipt Hospital bills and Payment …" at bounding box center [329, 155] width 658 height 577
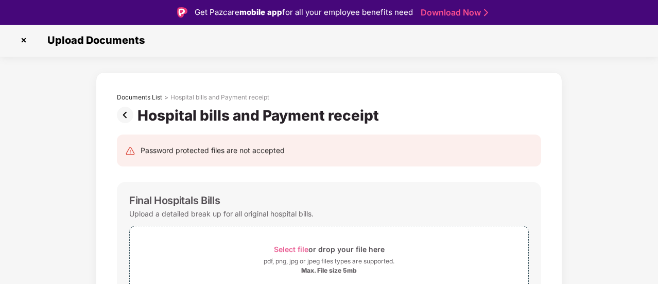
scroll to position [0, 0]
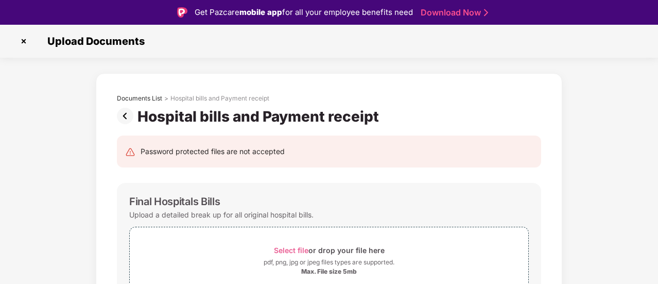
click at [23, 42] on img at bounding box center [23, 41] width 16 height 16
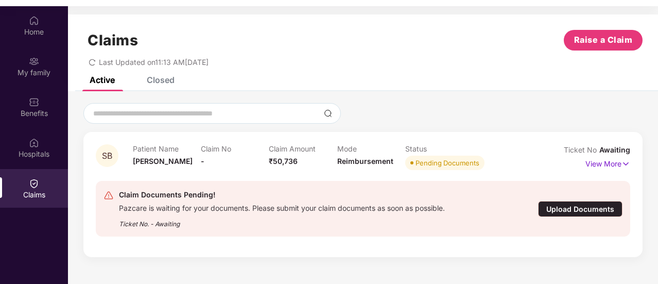
scroll to position [58, 0]
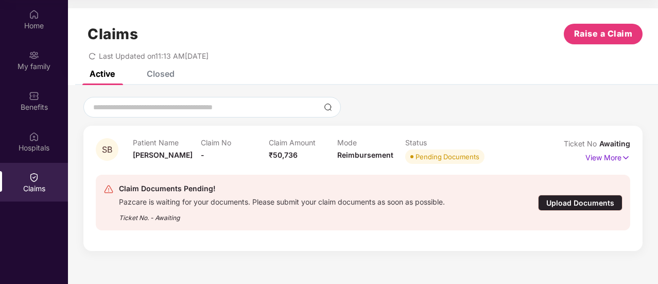
click at [594, 203] on div "Upload Documents" at bounding box center [580, 203] width 84 height 16
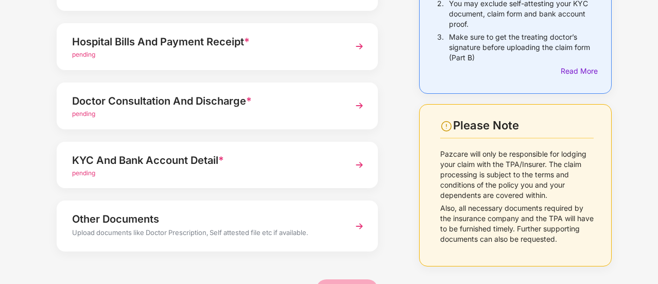
scroll to position [185, 0]
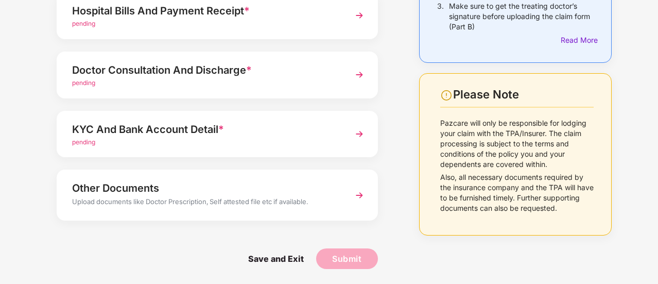
click at [360, 75] on img at bounding box center [359, 74] width 19 height 19
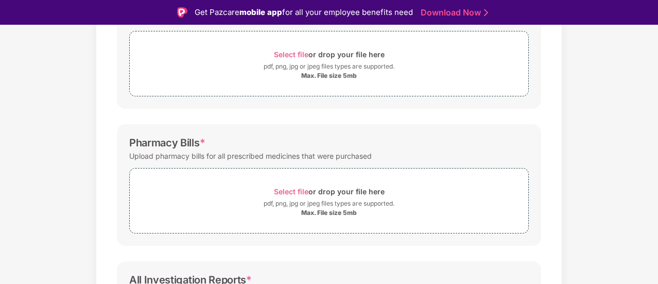
scroll to position [257, 0]
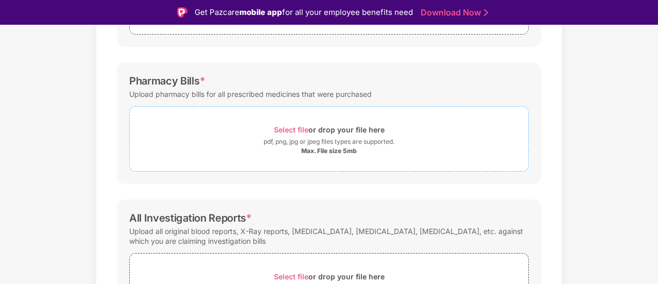
click at [291, 127] on span "Select file" at bounding box center [291, 129] width 34 height 9
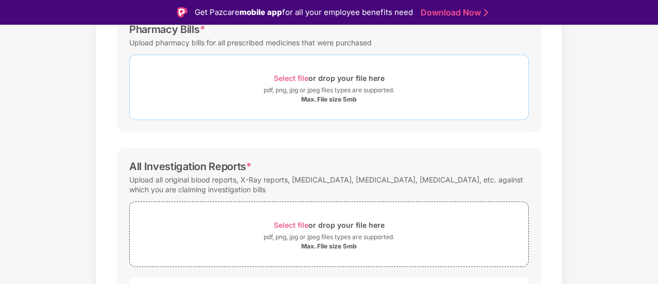
click at [298, 77] on span "Select file" at bounding box center [291, 78] width 34 height 9
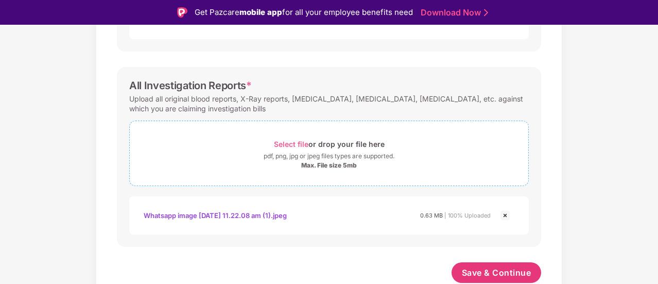
scroll to position [682, 0]
click at [302, 144] on span "Select file" at bounding box center [291, 145] width 34 height 9
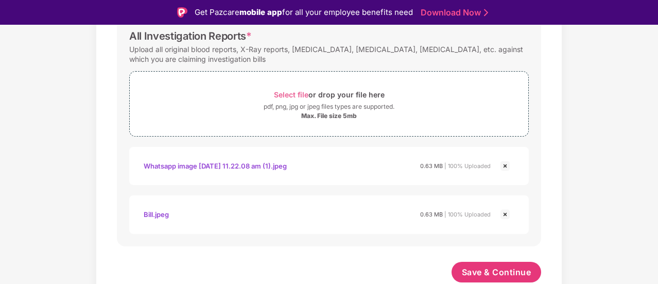
scroll to position [731, 0]
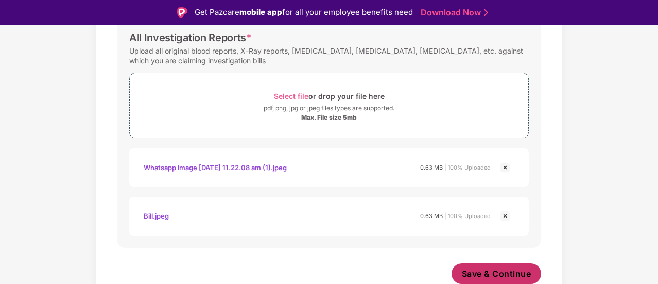
click at [512, 273] on span "Save & Continue" at bounding box center [496, 273] width 69 height 11
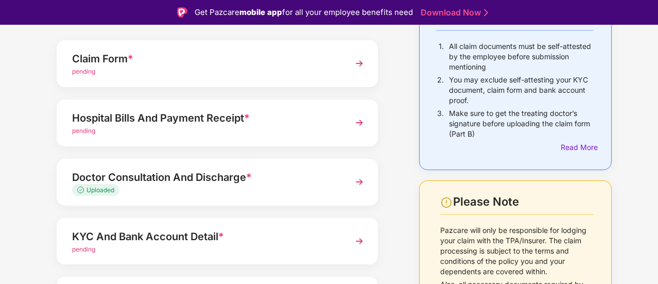
scroll to position [154, 0]
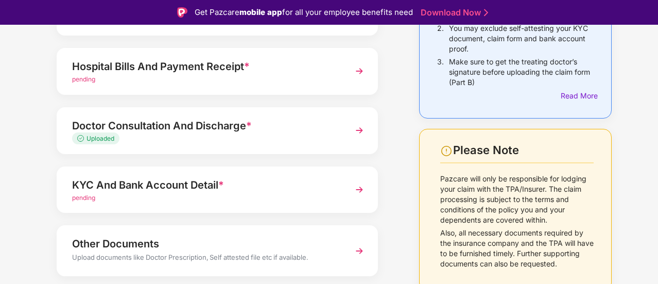
click at [90, 80] on span "pending" at bounding box center [83, 79] width 23 height 8
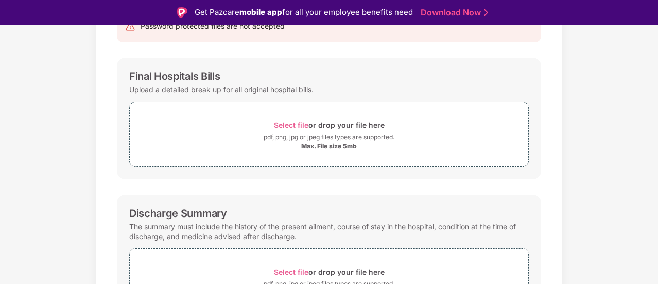
scroll to position [103, 0]
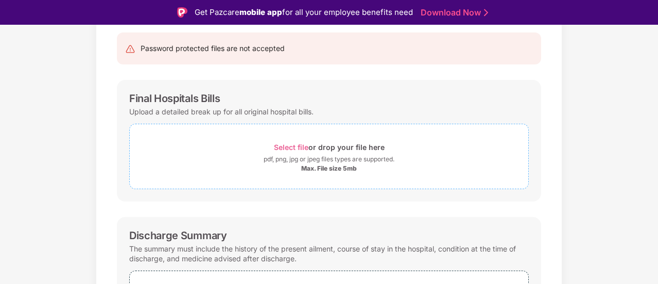
click at [292, 144] on span "Select file" at bounding box center [291, 147] width 34 height 9
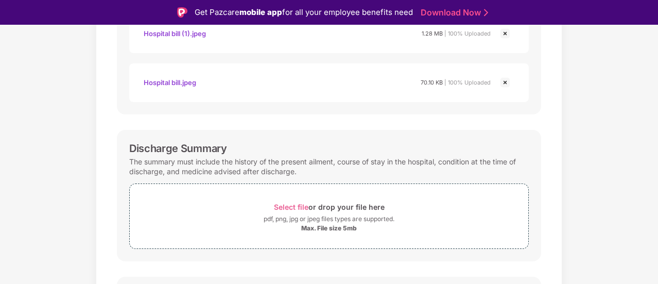
scroll to position [360, 0]
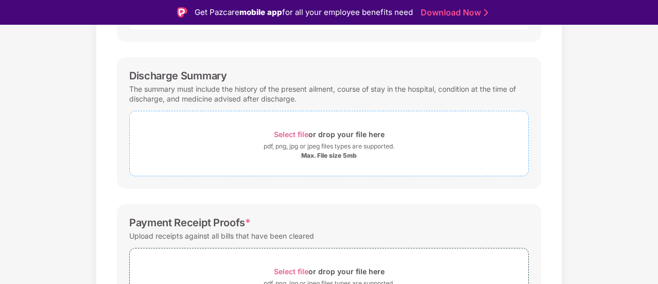
click at [296, 132] on span "Select file" at bounding box center [291, 134] width 34 height 9
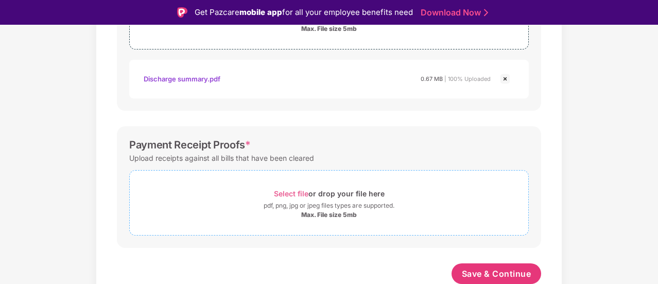
scroll to position [487, 0]
click at [299, 190] on span "Select file" at bounding box center [291, 193] width 34 height 9
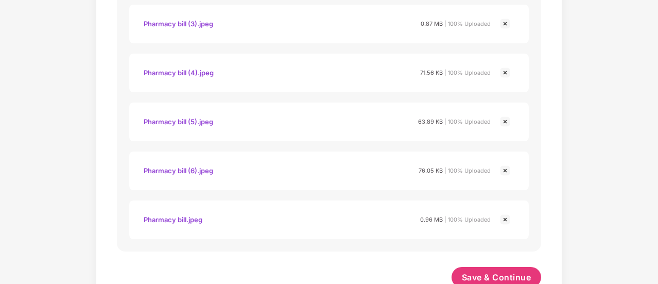
scroll to position [780, 0]
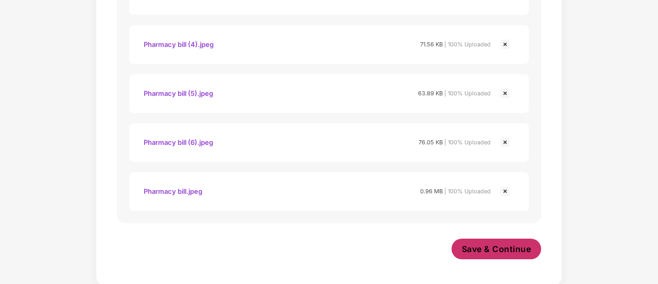
click at [524, 248] on span "Save & Continue" at bounding box center [496, 248] width 69 height 11
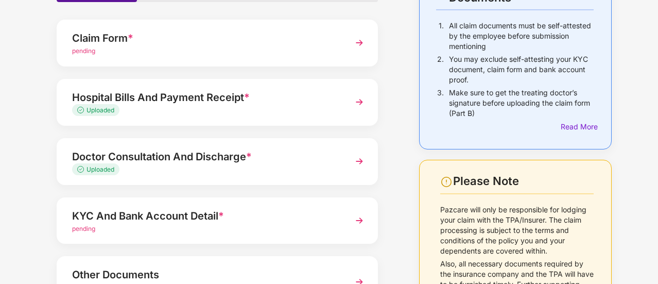
scroll to position [51, 0]
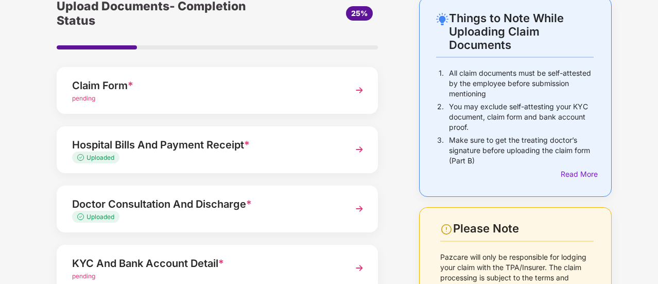
click at [360, 91] on img at bounding box center [359, 90] width 19 height 19
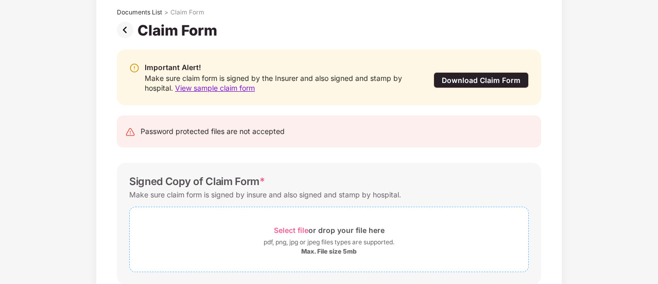
scroll to position [72, 0]
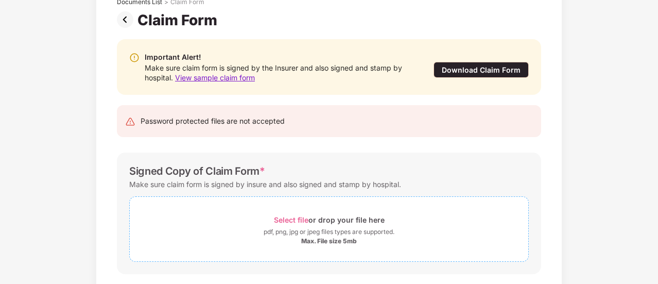
click at [287, 218] on span "Select file" at bounding box center [291, 219] width 34 height 9
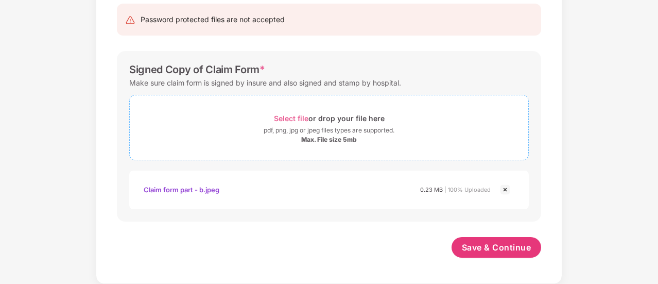
scroll to position [172, 0]
click at [506, 187] on img at bounding box center [505, 190] width 12 height 12
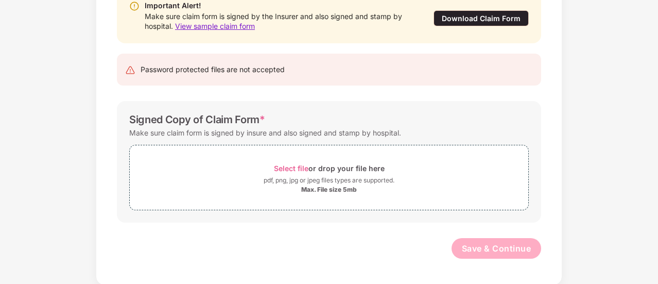
click at [422, 110] on div "Signed Copy of Claim Form * Make sure claim form is signed by insure and also s…" at bounding box center [329, 161] width 424 height 121
click at [297, 164] on span "Select file" at bounding box center [291, 168] width 34 height 9
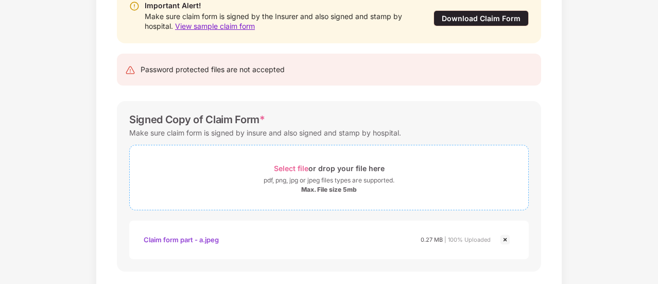
click at [299, 164] on span "Select file" at bounding box center [291, 168] width 34 height 9
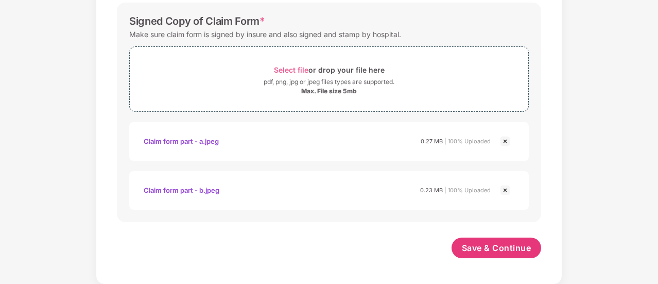
scroll to position [221, 0]
click at [513, 252] on span "Save & Continue" at bounding box center [496, 247] width 69 height 11
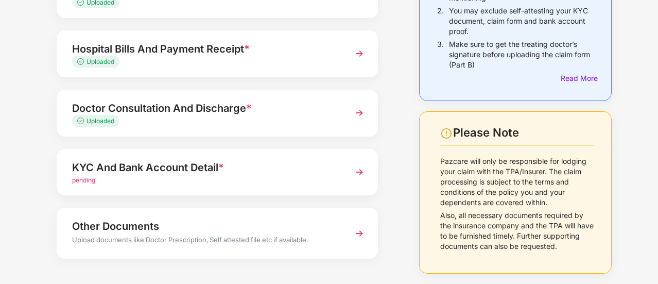
scroll to position [134, 0]
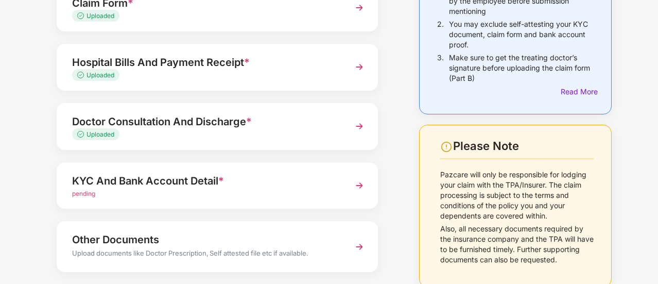
click at [358, 183] on img at bounding box center [359, 185] width 19 height 19
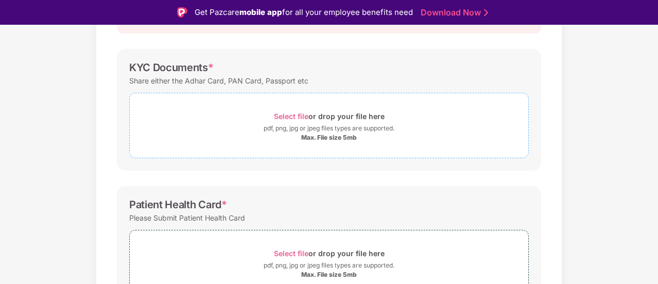
click at [291, 113] on span "Select file" at bounding box center [291, 116] width 34 height 9
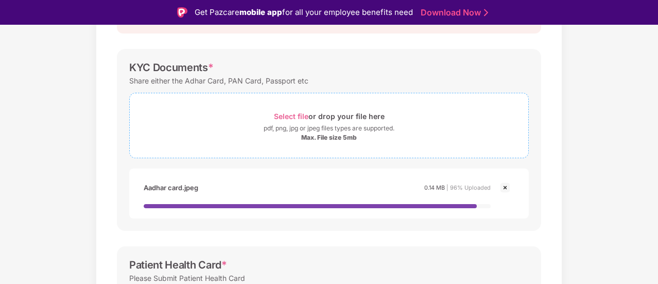
click at [292, 115] on span "Select file" at bounding box center [291, 116] width 34 height 9
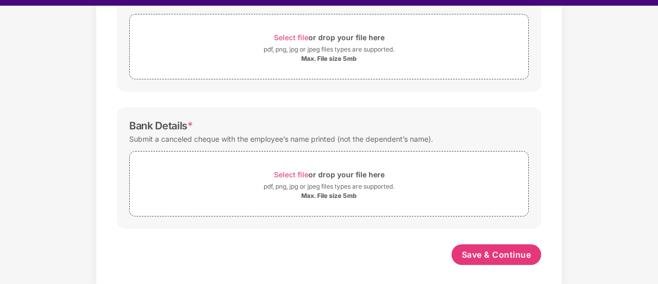
scroll to position [25, 0]
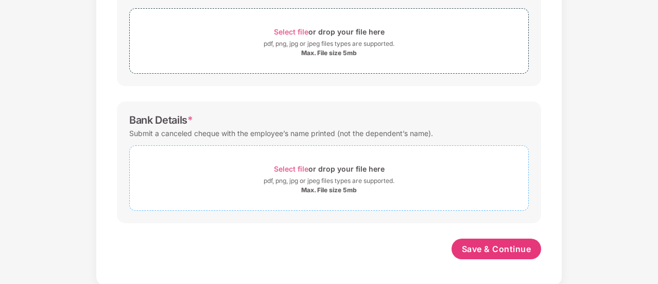
click at [292, 166] on span "Select file" at bounding box center [291, 168] width 34 height 9
drag, startPoint x: 219, startPoint y: 132, endPoint x: 161, endPoint y: 135, distance: 58.7
click at [161, 135] on div "Submit a canceled cheque with the employee’s name printed (not the dependent’s …" at bounding box center [281, 133] width 304 height 14
copy div "canceled cheque"
click at [289, 165] on span "Select file" at bounding box center [291, 168] width 34 height 9
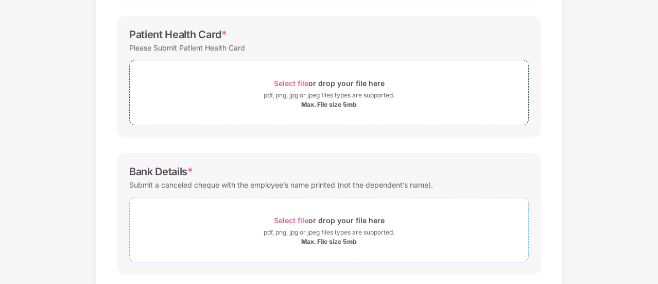
scroll to position [325, 0]
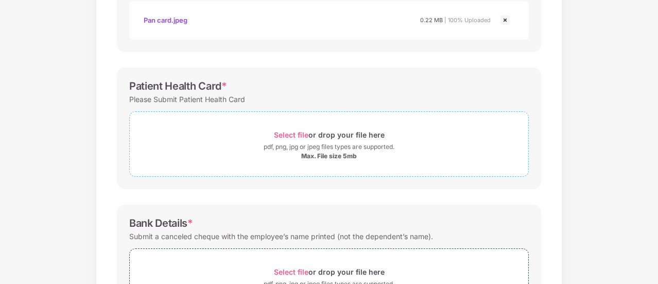
click at [297, 131] on span "Select file" at bounding box center [291, 134] width 34 height 9
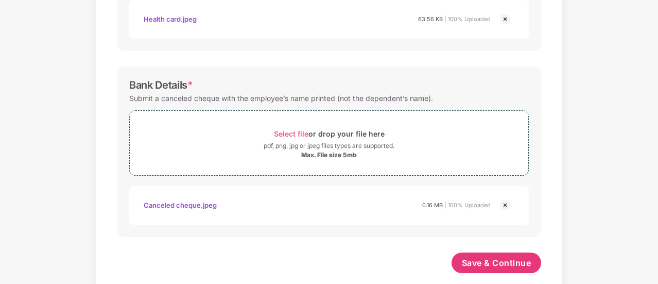
scroll to position [526, 0]
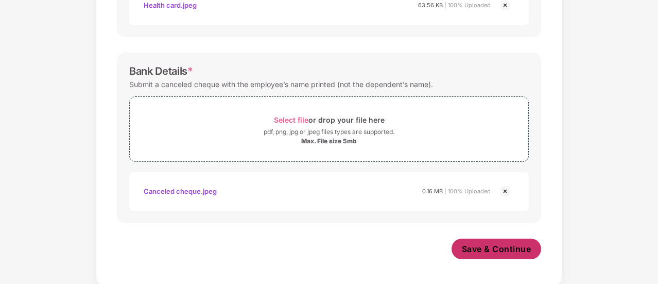
click at [517, 248] on span "Save & Continue" at bounding box center [496, 248] width 69 height 11
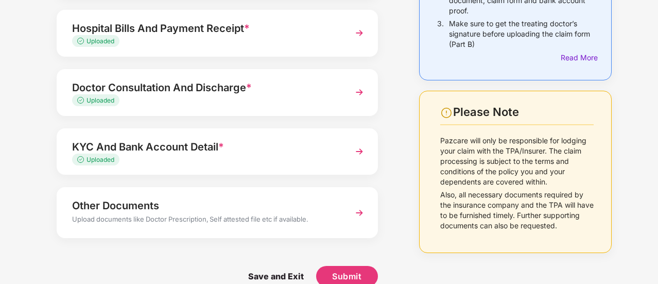
scroll to position [185, 0]
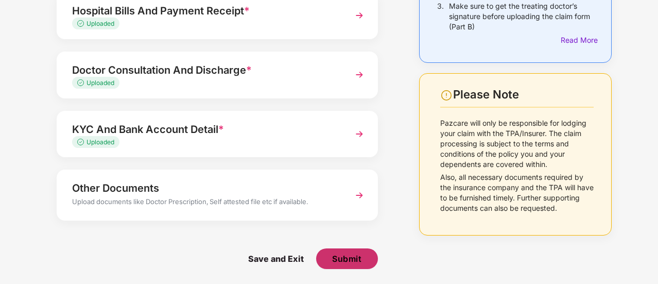
click at [346, 259] on span "Submit" at bounding box center [346, 258] width 29 height 11
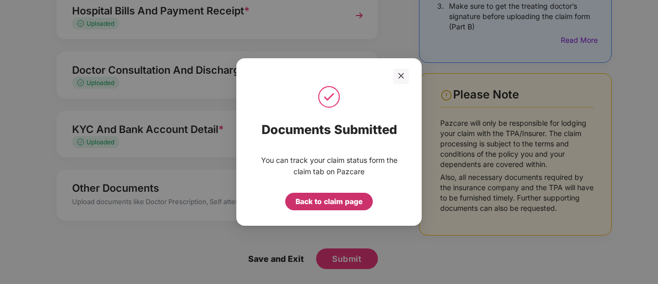
click at [350, 202] on div "Back to claim page" at bounding box center [329, 201] width 67 height 11
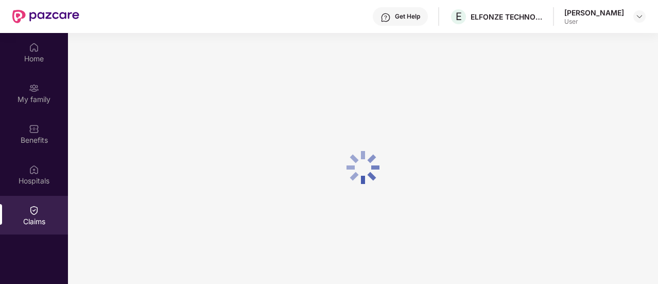
scroll to position [0, 0]
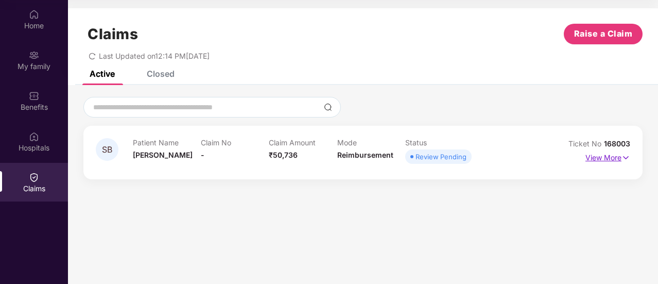
click at [603, 157] on p "View More" at bounding box center [607, 156] width 45 height 14
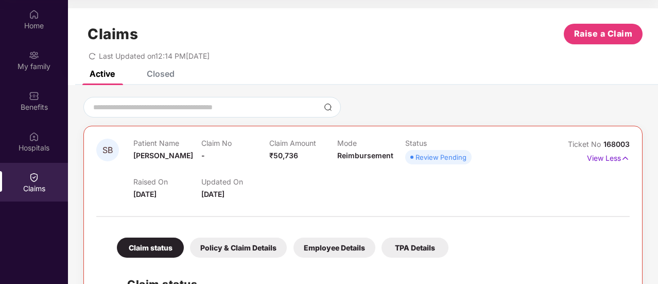
click at [529, 91] on div "SB Patient Name [PERSON_NAME] Claim No - Claim Amount ₹50,736 Mode Reimbursemen…" at bounding box center [363, 265] width 590 height 360
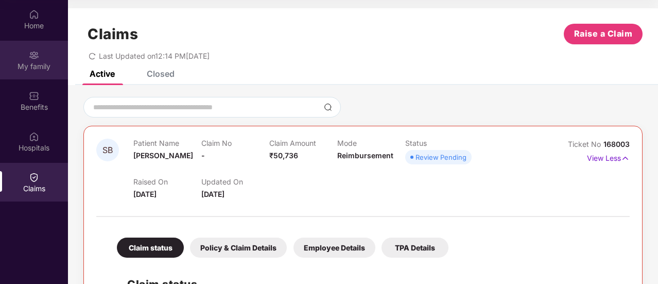
click at [39, 63] on div "My family" at bounding box center [34, 66] width 68 height 10
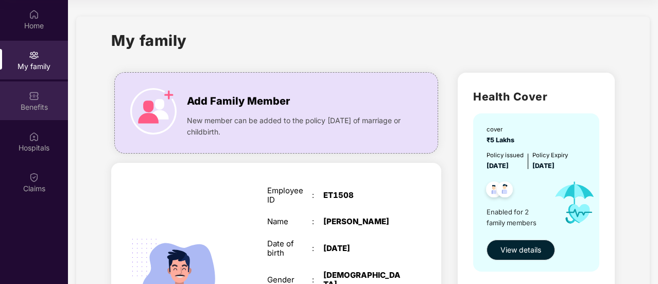
click at [45, 103] on div "Benefits" at bounding box center [34, 107] width 68 height 10
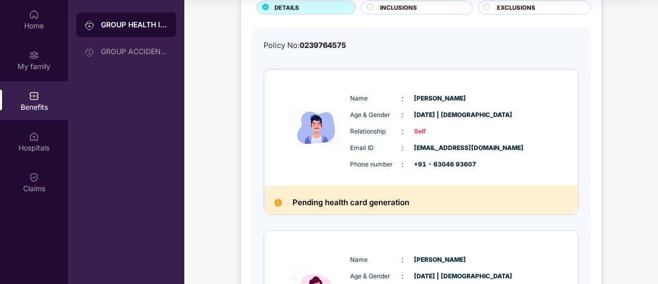
scroll to position [22, 0]
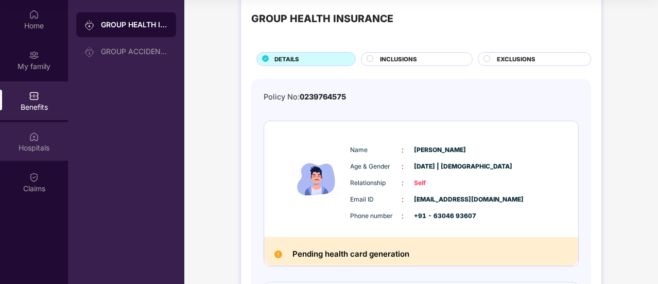
click at [31, 148] on div "Hospitals" at bounding box center [34, 148] width 68 height 10
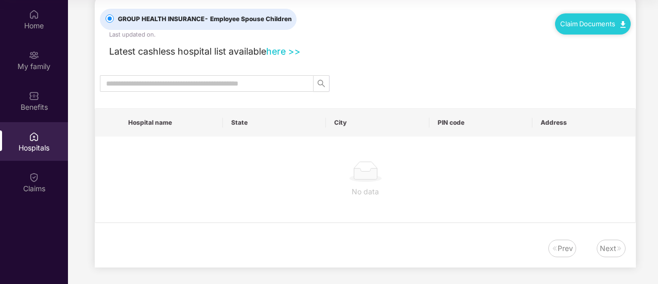
scroll to position [0, 0]
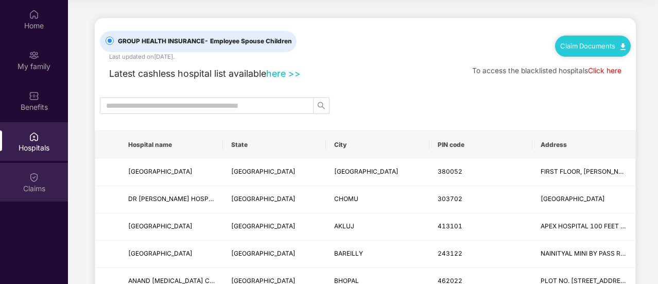
click at [31, 175] on img at bounding box center [34, 177] width 10 height 10
